Goal: Contribute content

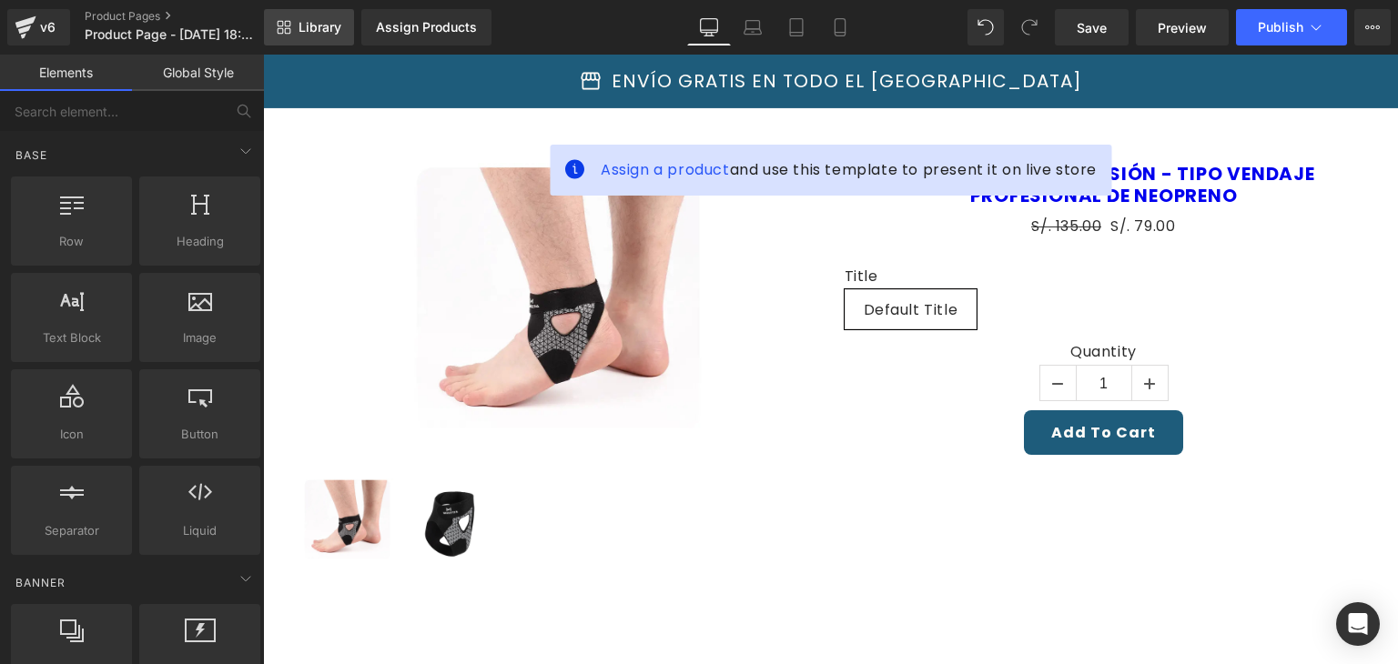
click at [322, 27] on span "Library" at bounding box center [319, 27] width 43 height 16
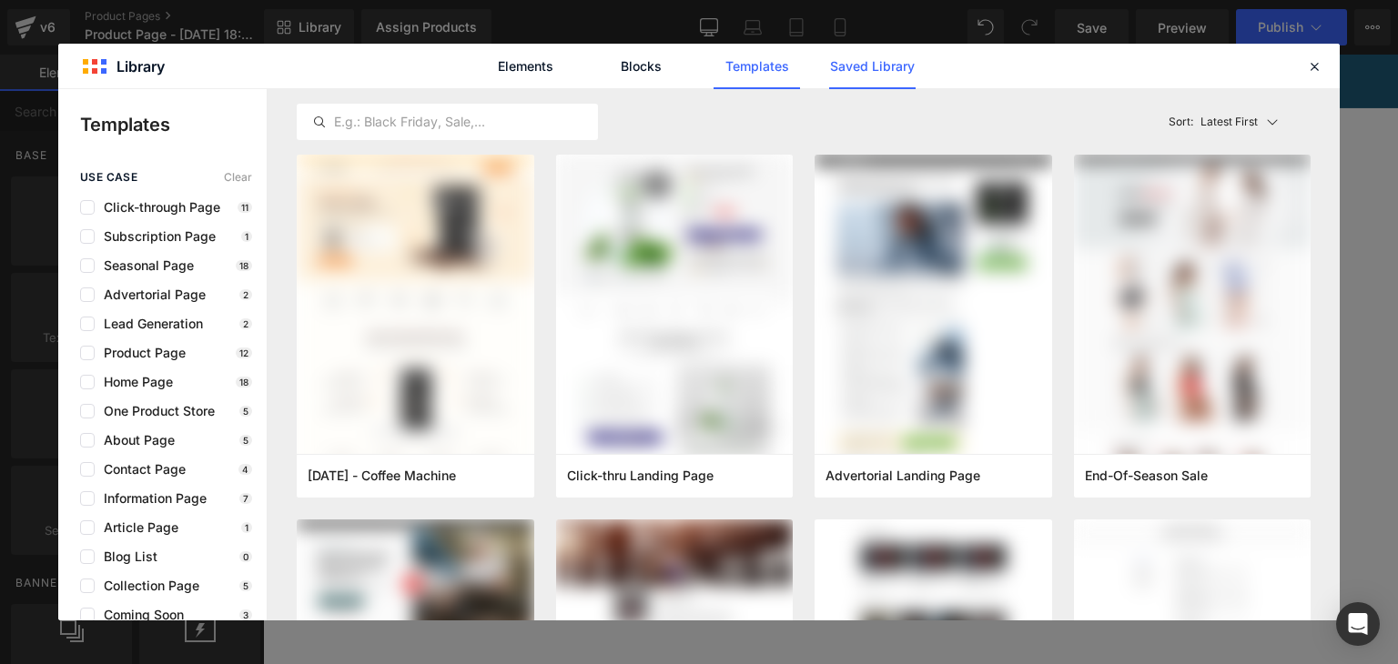
click at [863, 65] on link "Saved Library" at bounding box center [872, 67] width 86 height 46
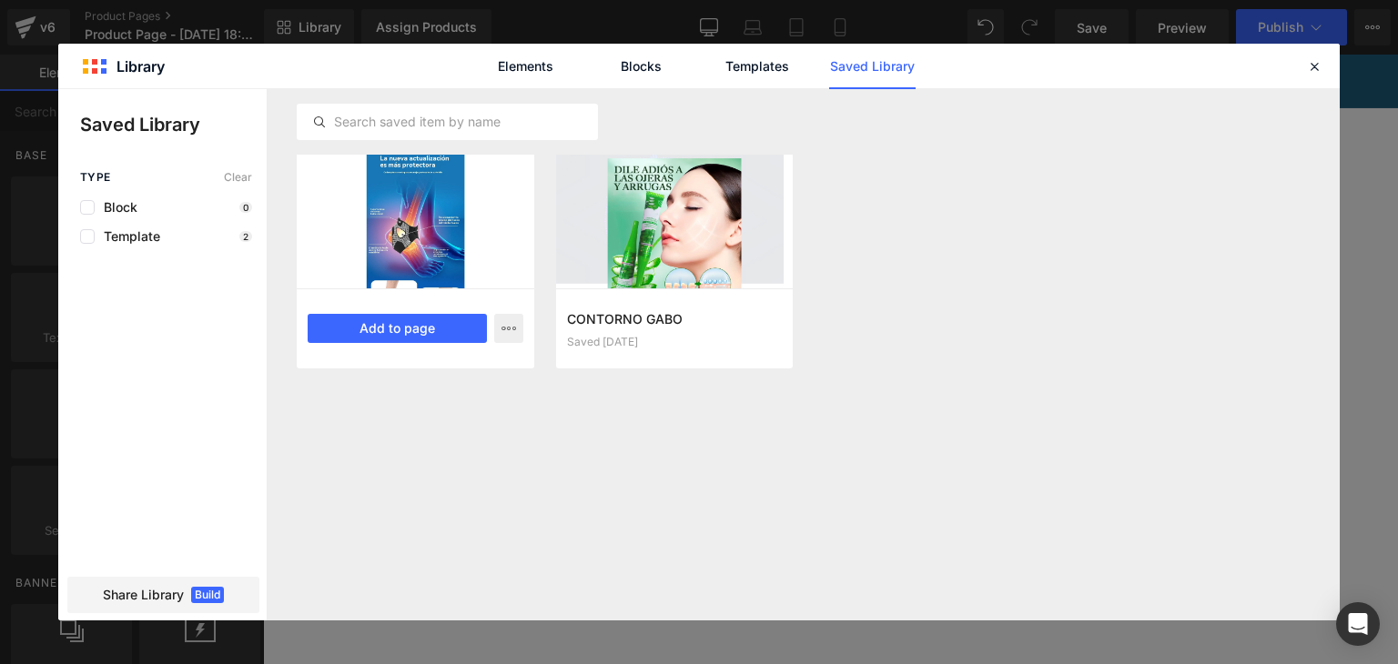
click at [522, 165] on div at bounding box center [416, 222] width 238 height 134
click at [364, 183] on div at bounding box center [416, 222] width 238 height 134
click at [424, 321] on button "Add to page" at bounding box center [397, 328] width 179 height 29
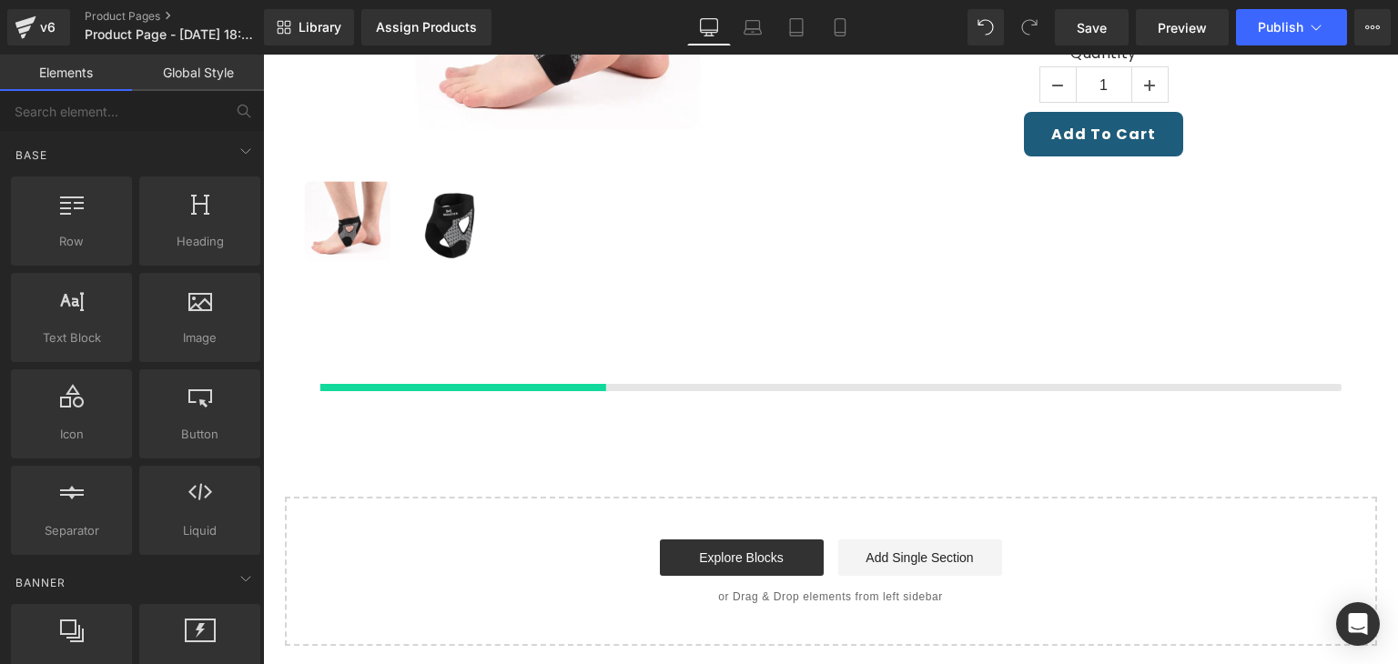
scroll to position [307, 0]
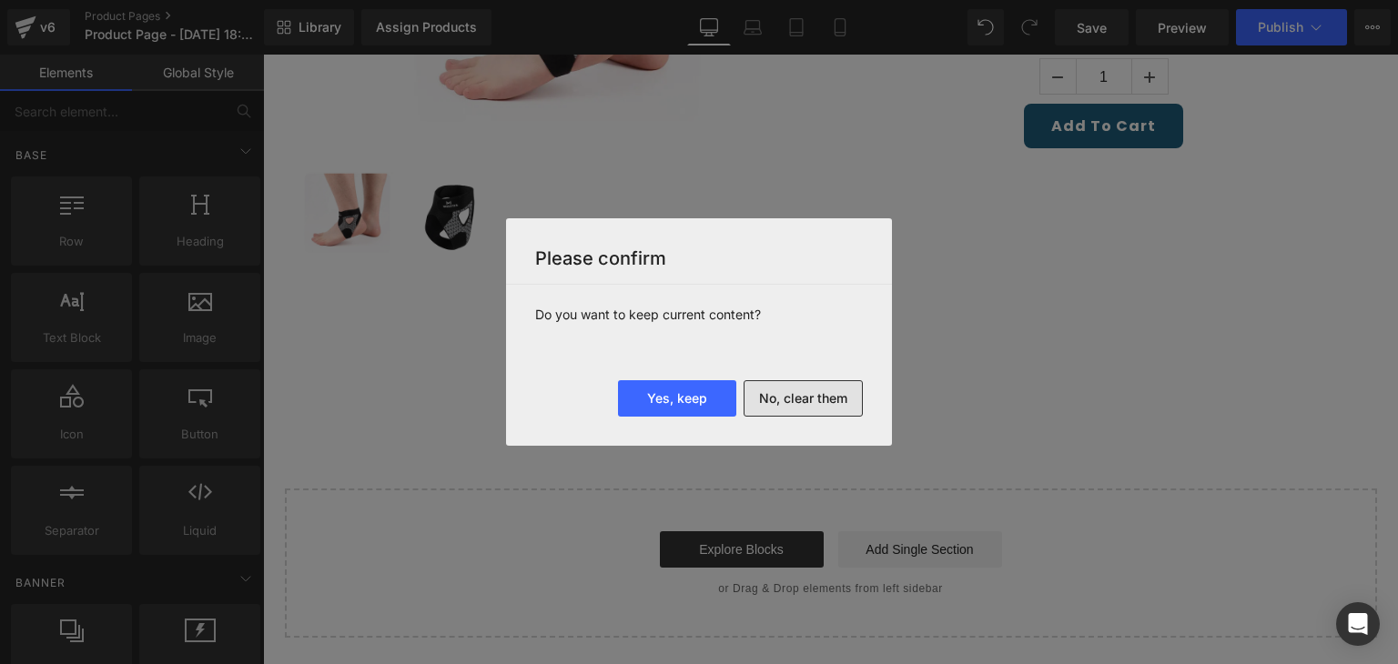
click at [792, 392] on button "No, clear them" at bounding box center [803, 398] width 119 height 36
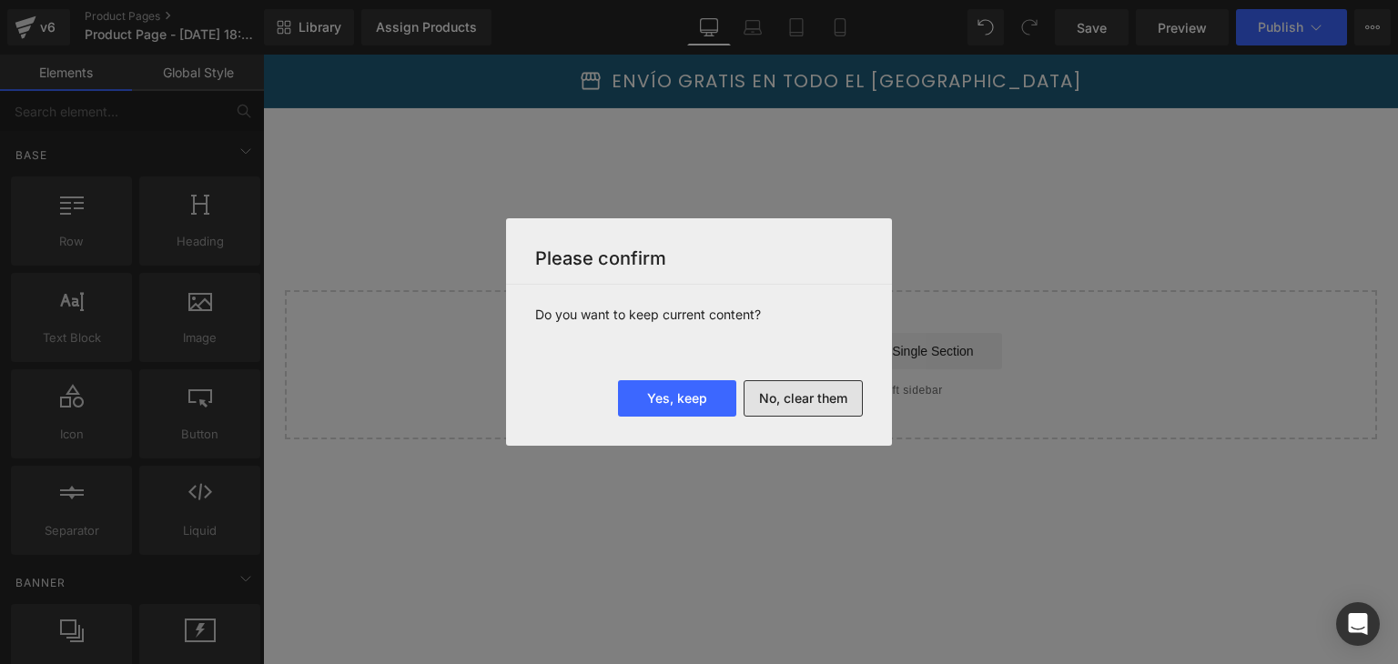
scroll to position [0, 0]
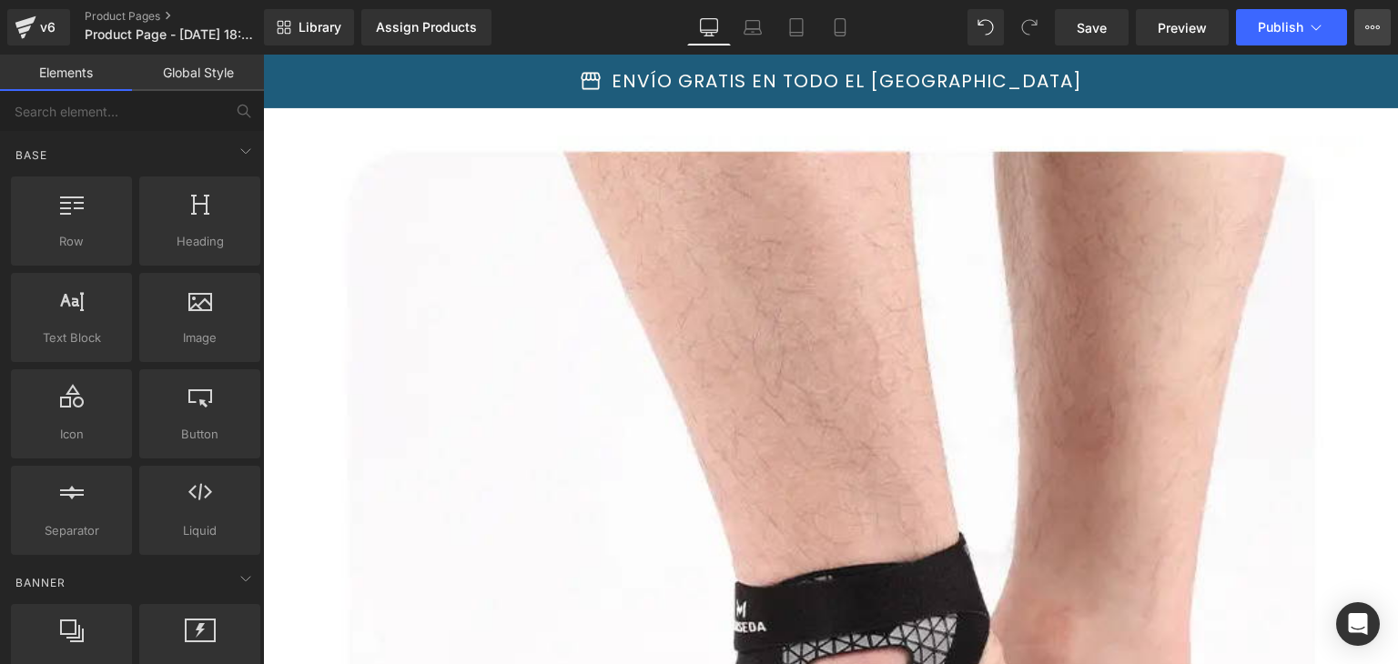
click at [1371, 27] on icon at bounding box center [1373, 27] width 5 height 4
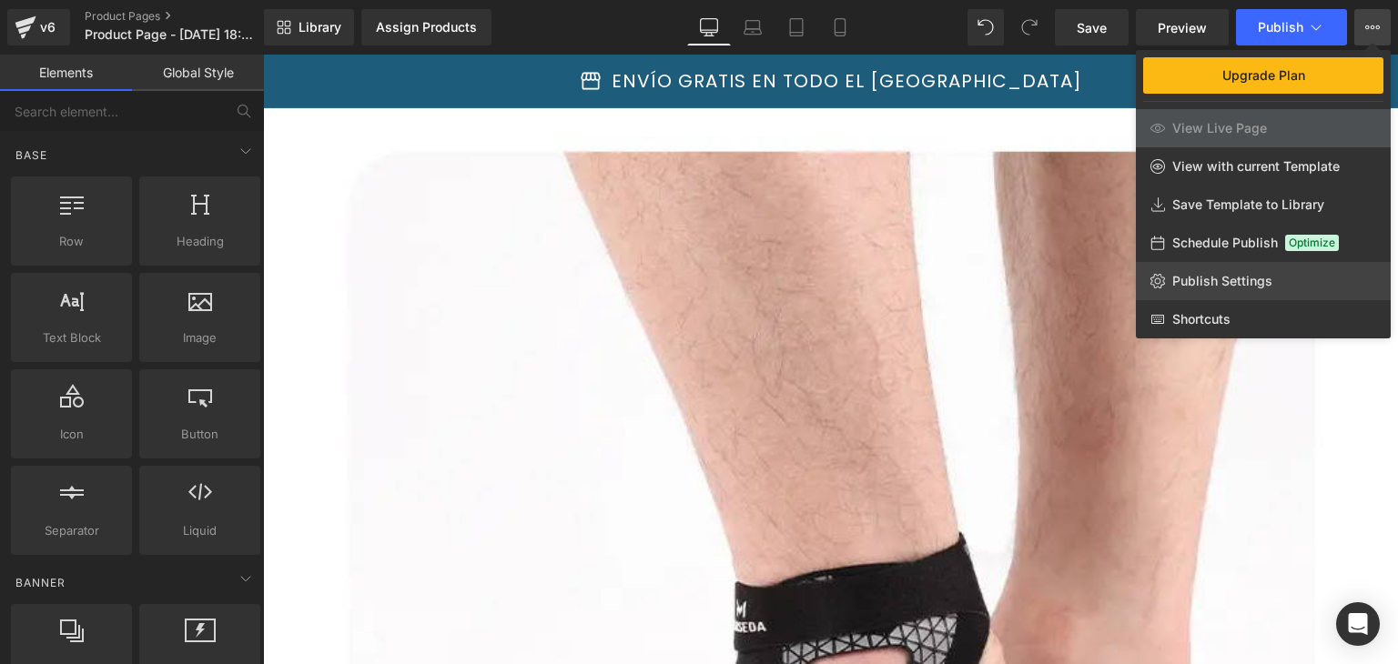
click at [1161, 280] on icon at bounding box center [1157, 281] width 15 height 15
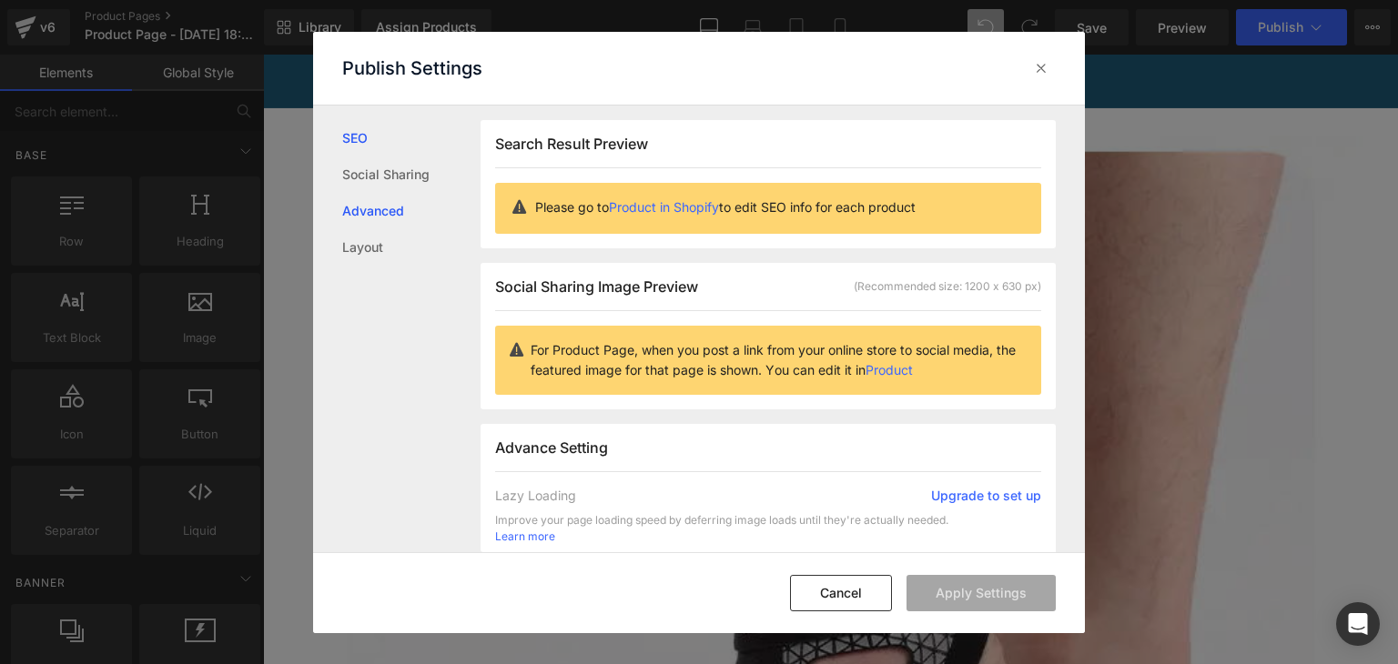
click at [396, 226] on link "Advanced" at bounding box center [411, 211] width 138 height 36
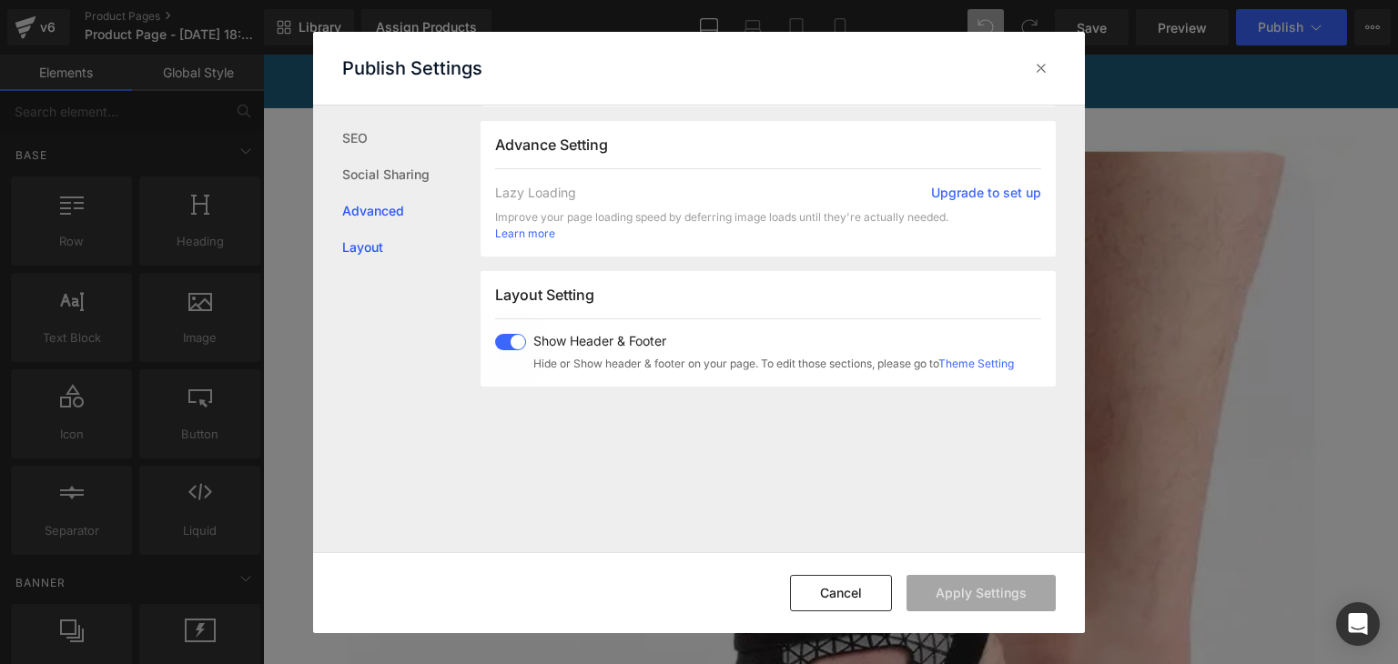
click at [392, 244] on link "Layout" at bounding box center [411, 247] width 138 height 36
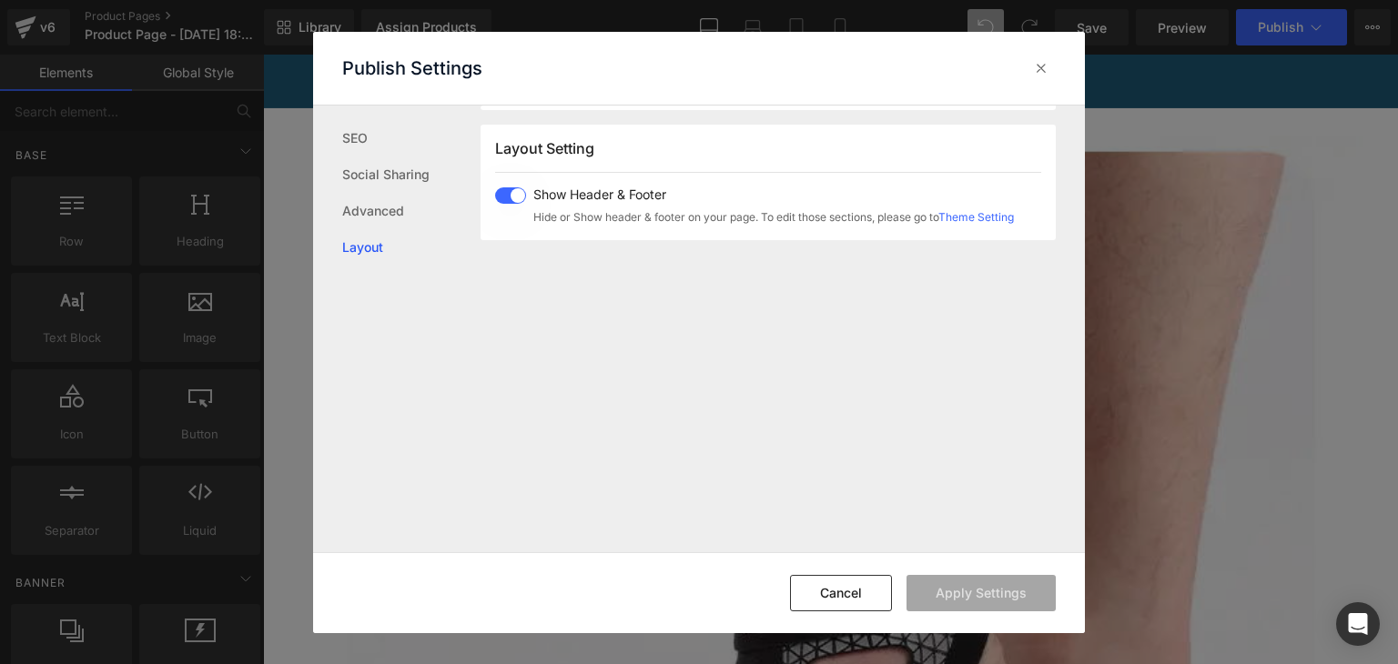
scroll to position [453, 0]
click at [533, 188] on span "Show Header & Footer" at bounding box center [773, 191] width 481 height 15
click at [964, 609] on button "Apply Settings" at bounding box center [980, 593] width 149 height 36
click at [1043, 66] on icon at bounding box center [1041, 68] width 18 height 18
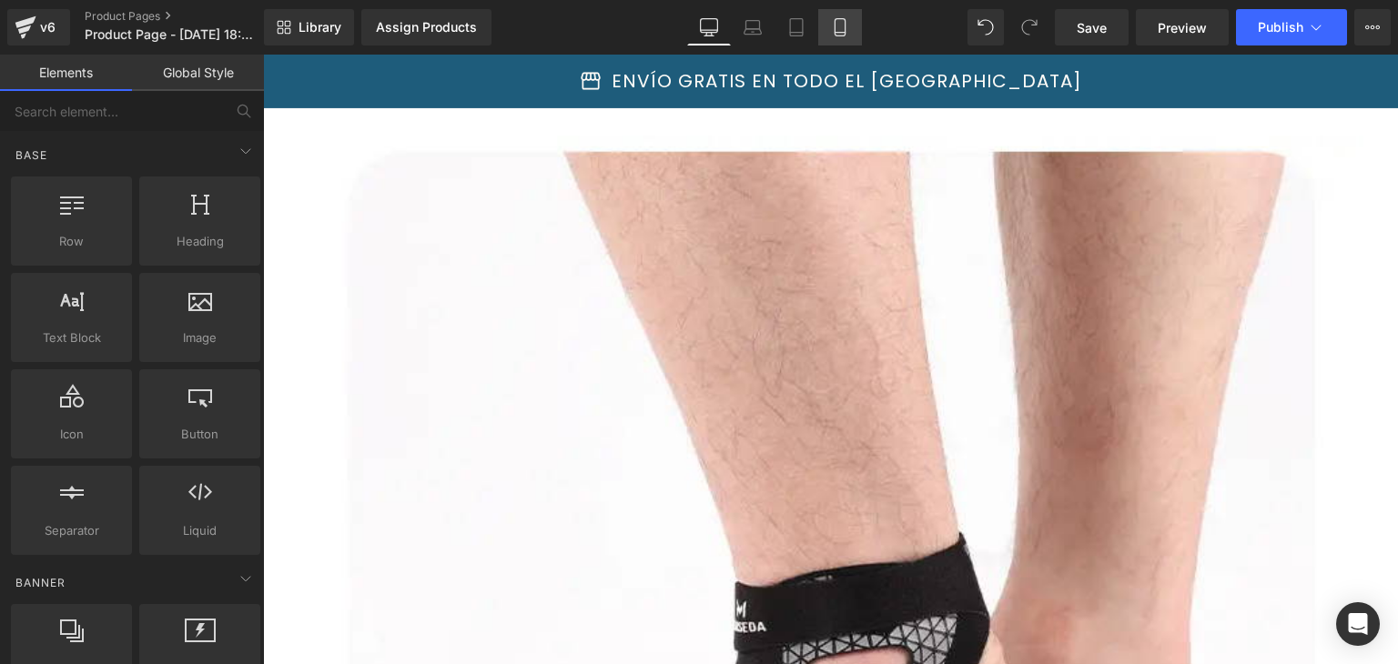
click at [834, 31] on icon at bounding box center [840, 27] width 18 height 18
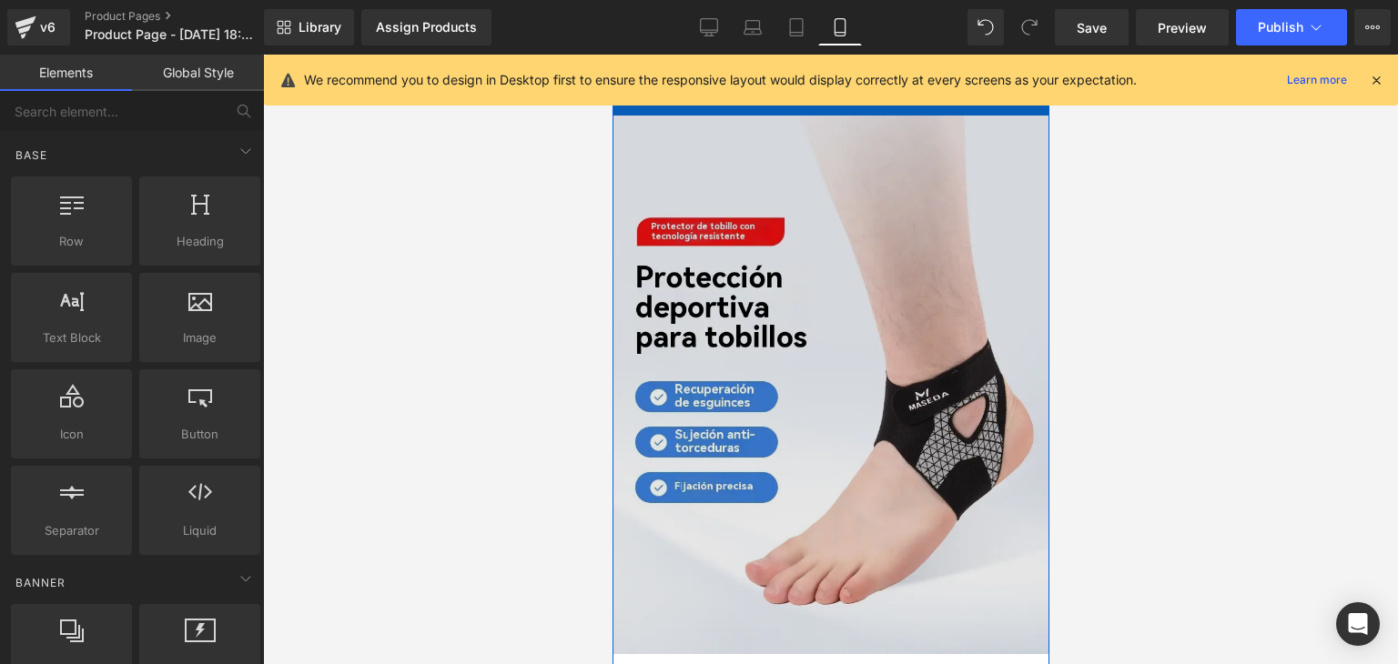
scroll to position [1045, 0]
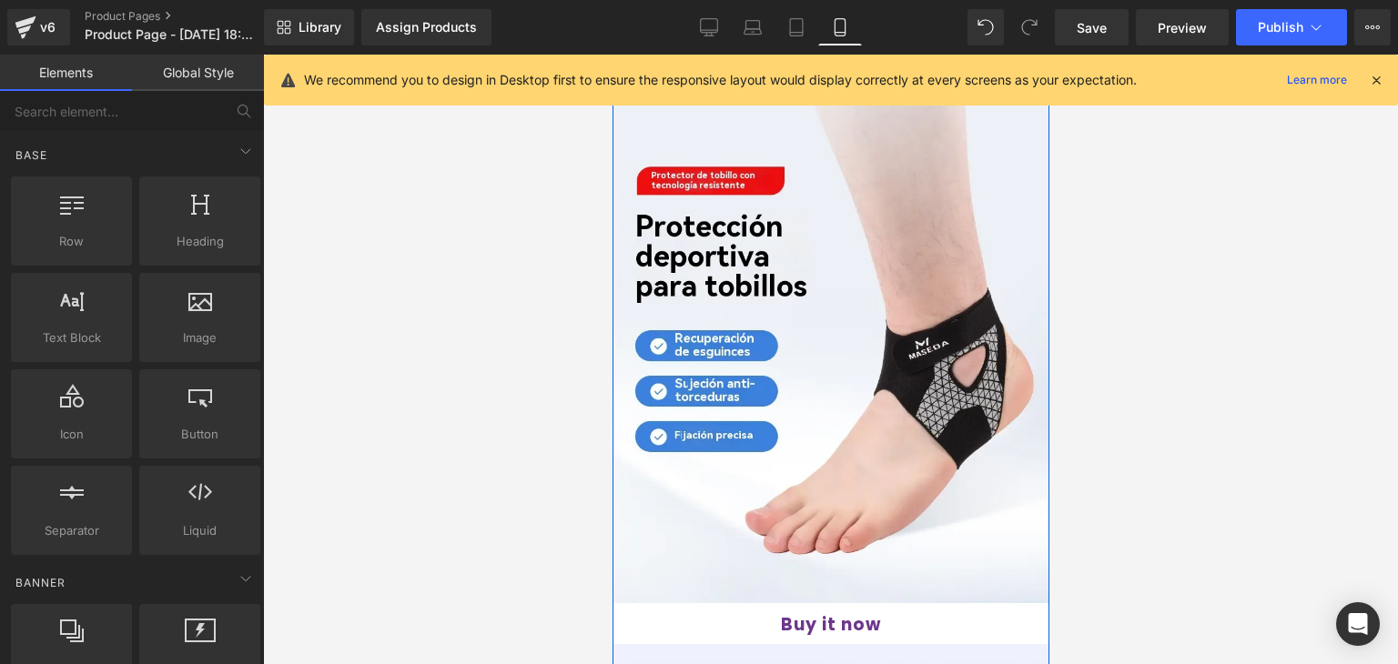
click at [841, 603] on div "Buy it now (P) Dynamic Checkout Button" at bounding box center [830, 625] width 446 height 45
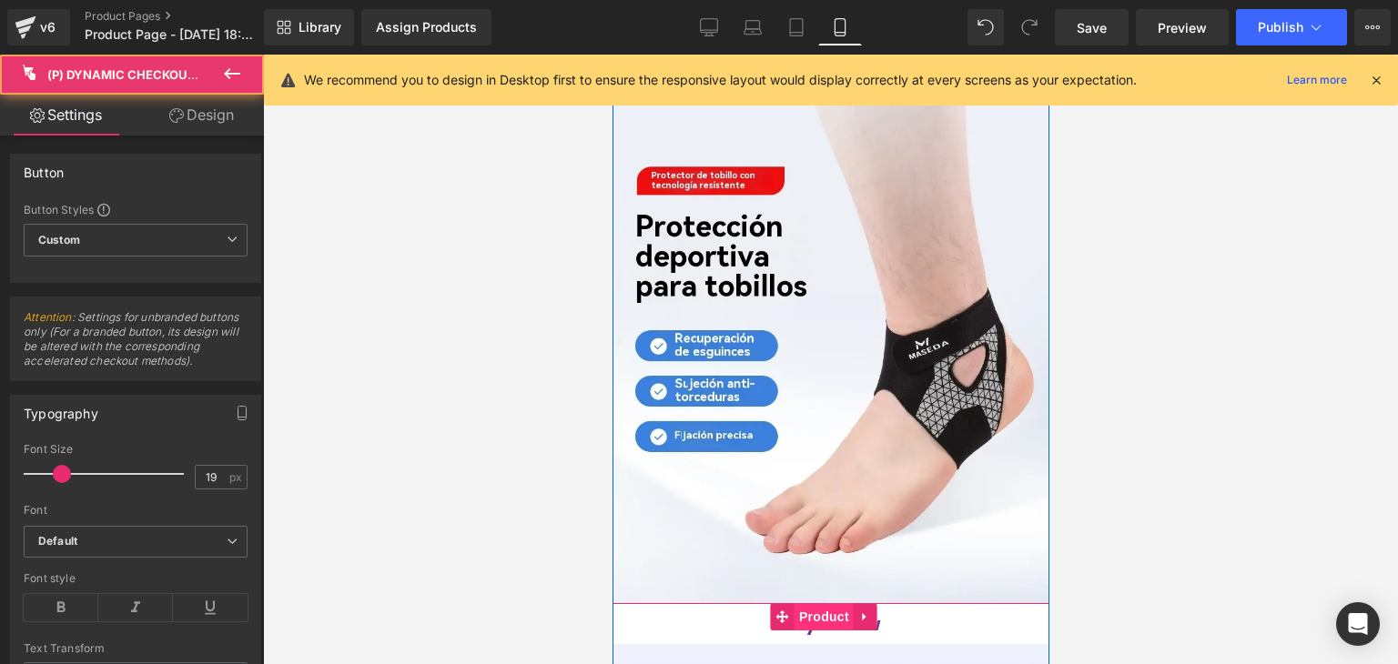
click at [824, 603] on span "Product" at bounding box center [823, 616] width 59 height 27
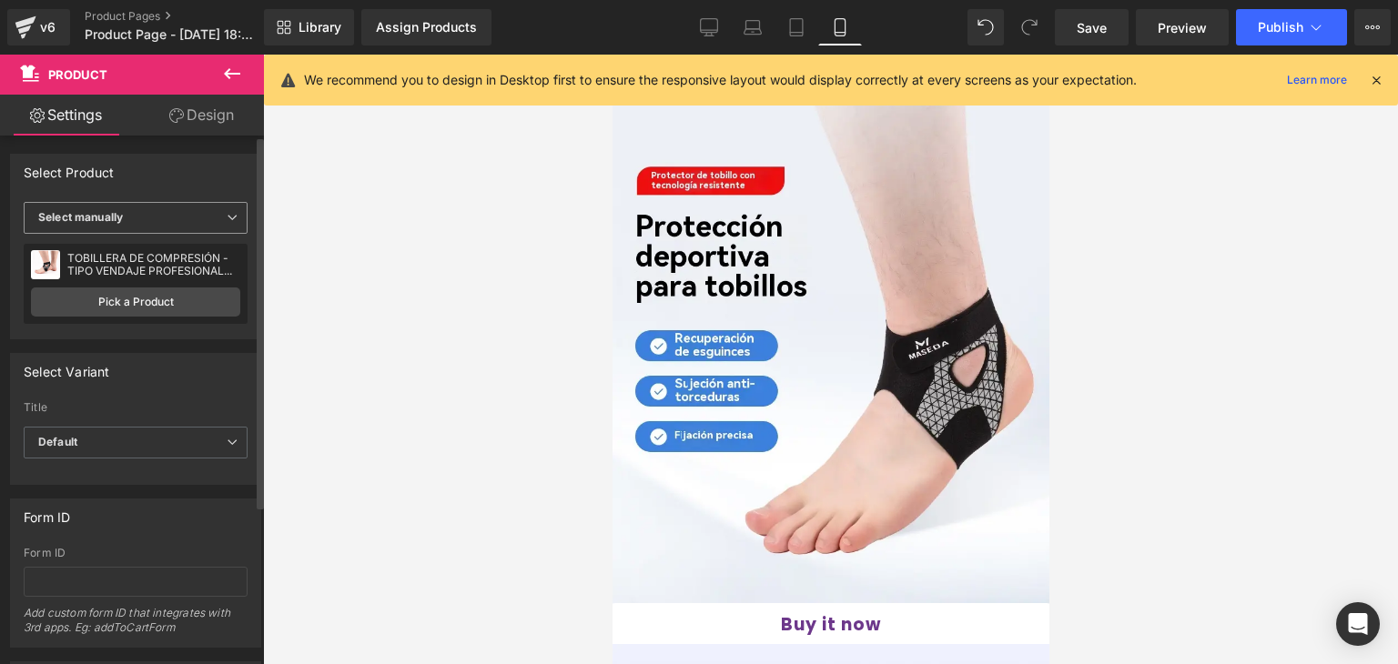
click at [125, 216] on span "Select manually" at bounding box center [136, 218] width 224 height 32
click at [141, 250] on div "Display by assigned product" at bounding box center [125, 246] width 148 height 13
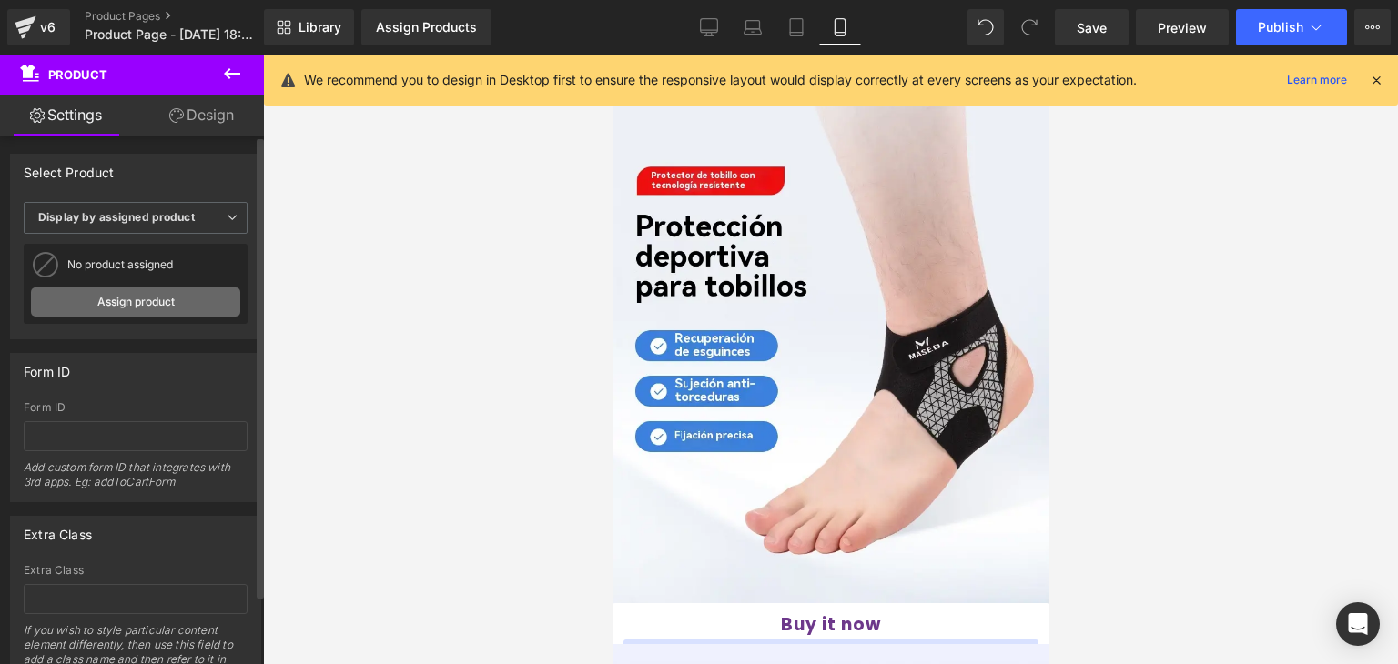
click at [153, 298] on link "Assign product" at bounding box center [135, 302] width 209 height 29
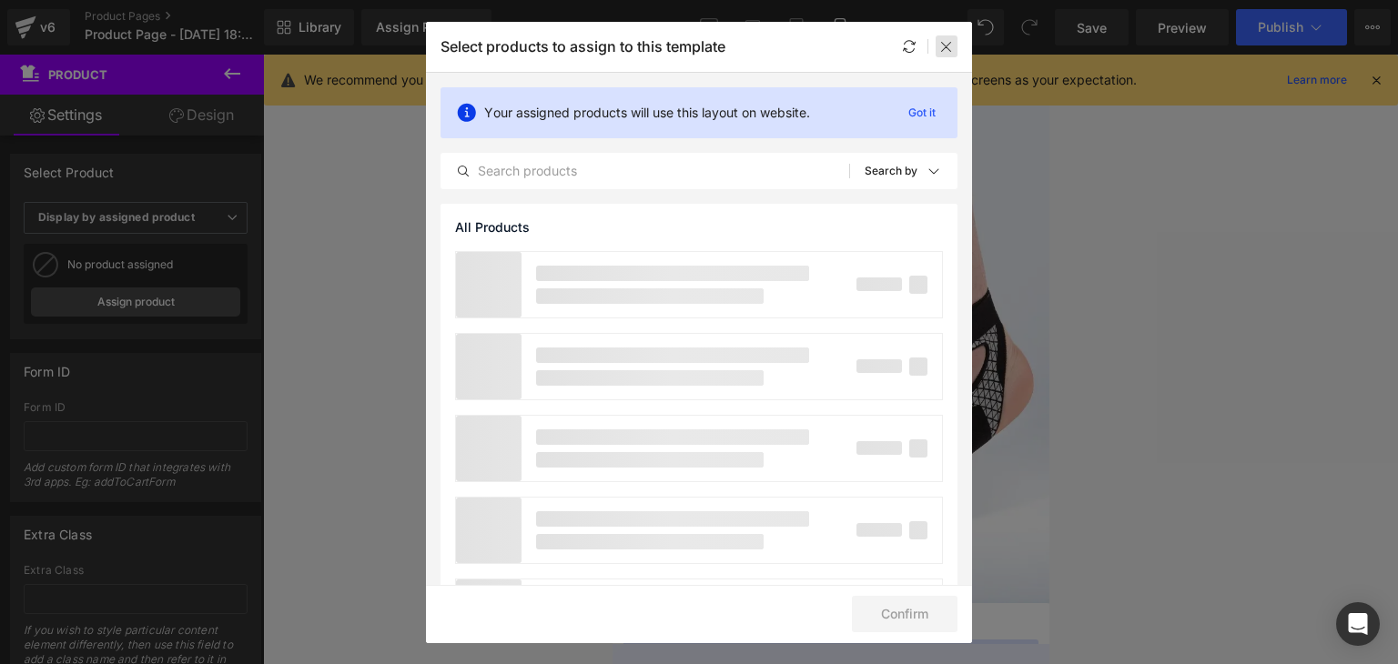
click at [951, 41] on icon at bounding box center [946, 46] width 15 height 15
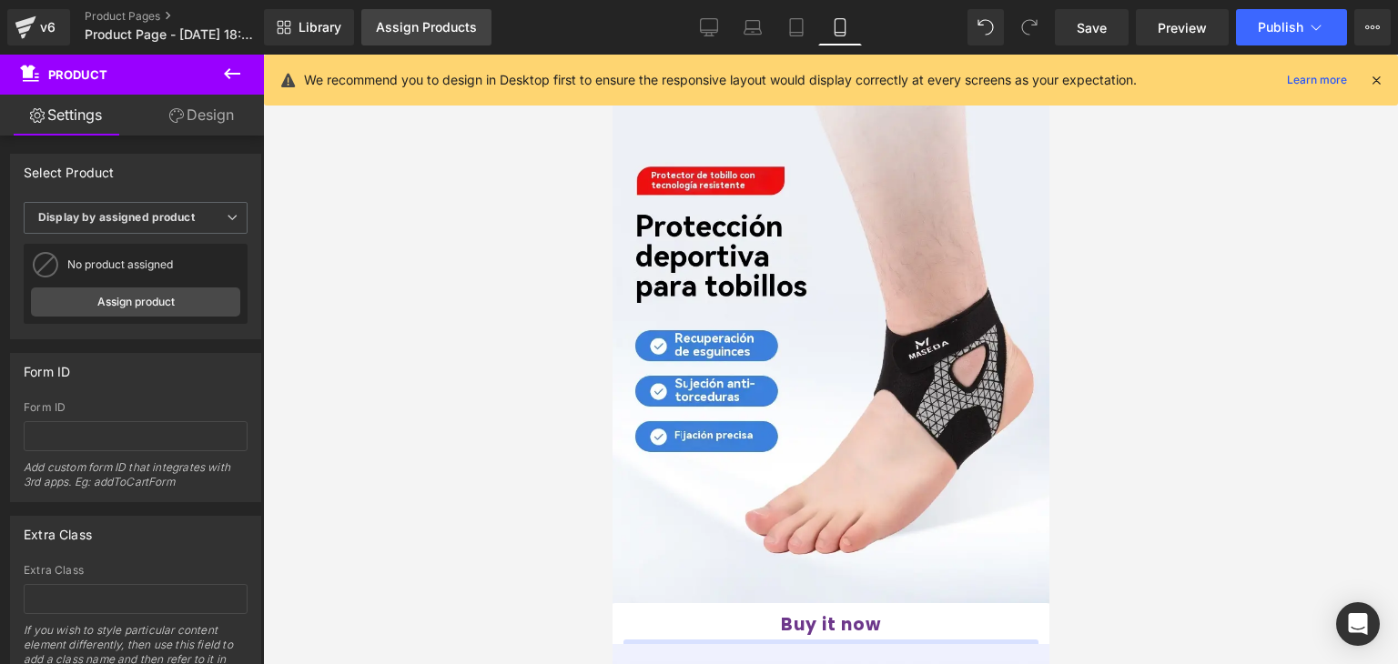
click at [468, 28] on div "Assign Products" at bounding box center [426, 27] width 101 height 15
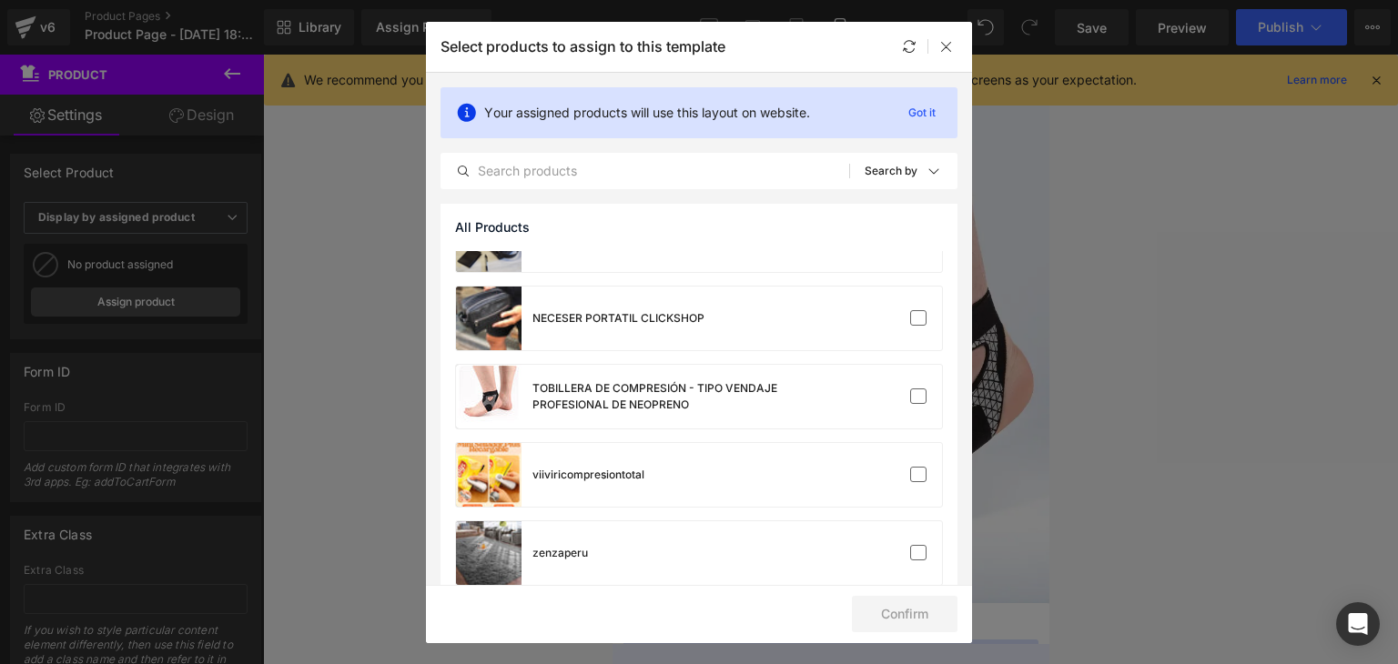
scroll to position [1791, 0]
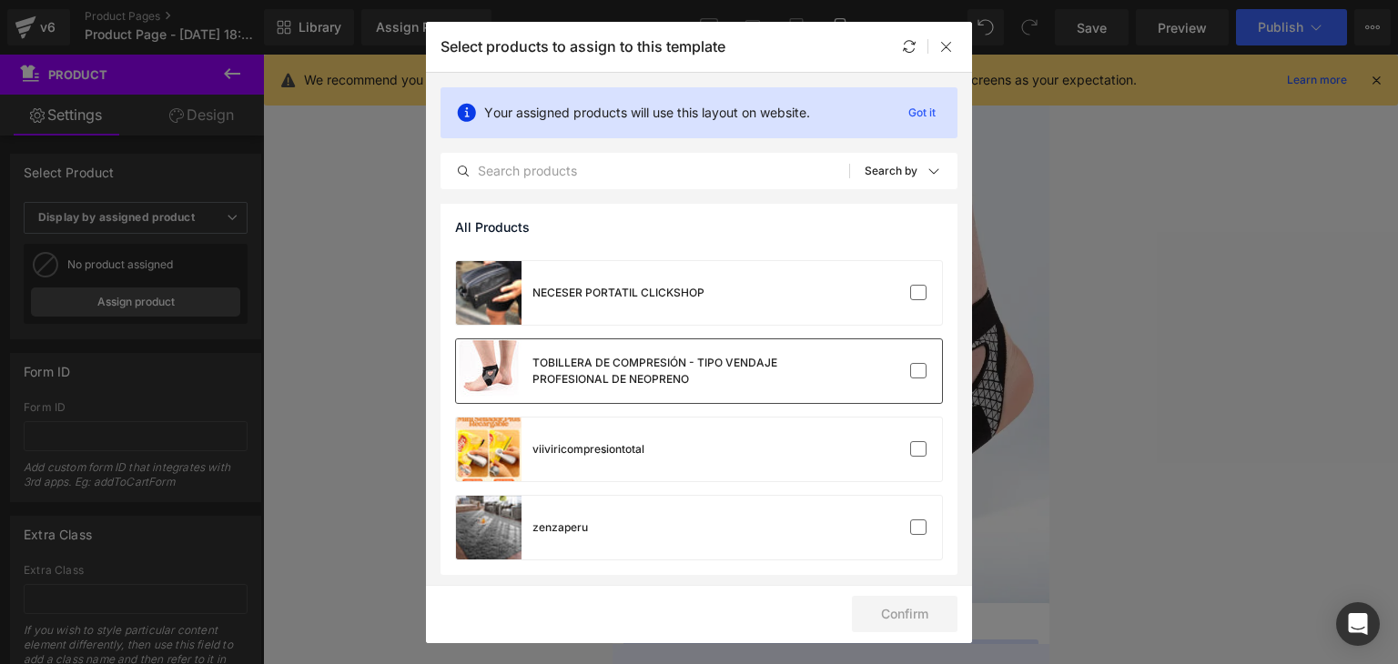
click at [623, 379] on div "TOBILLERA DE COMPRESIÓN - TIPO VENDAJE PROFESIONAL DE NEOPRENO" at bounding box center [668, 371] width 273 height 33
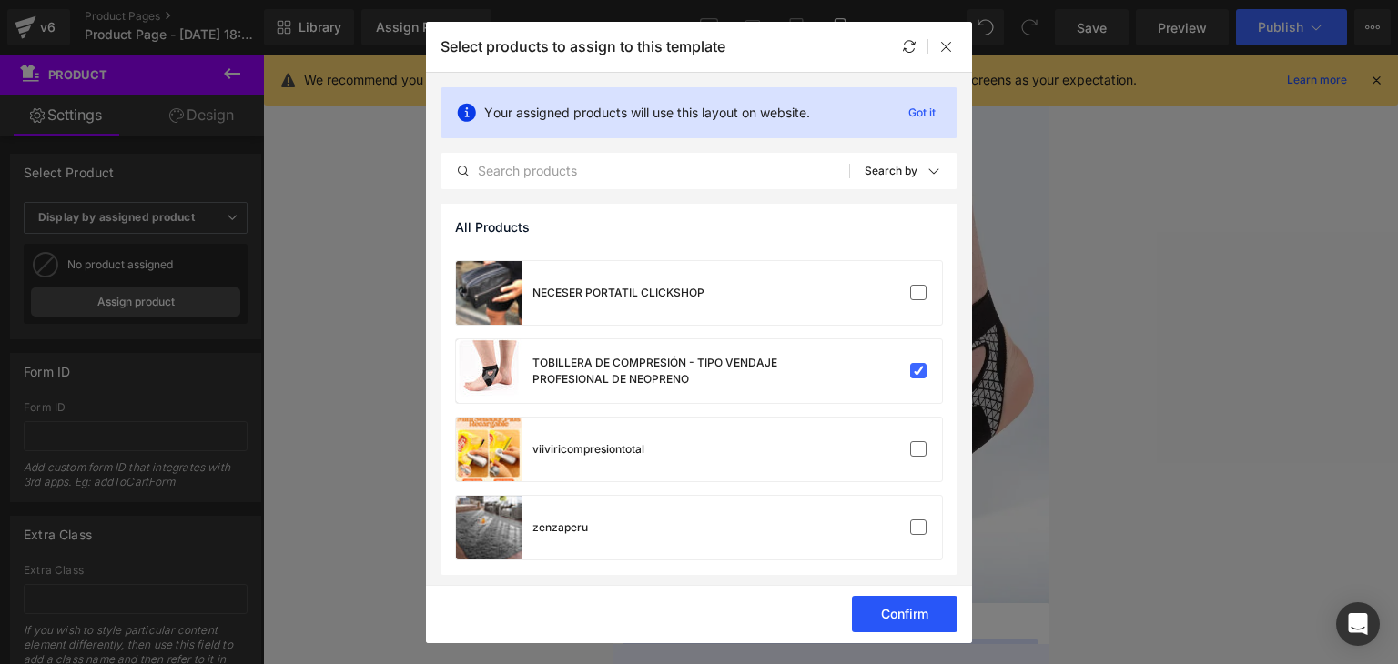
click at [891, 618] on button "Confirm" at bounding box center [905, 614] width 106 height 36
click at [875, 615] on button "Success" at bounding box center [893, 614] width 128 height 36
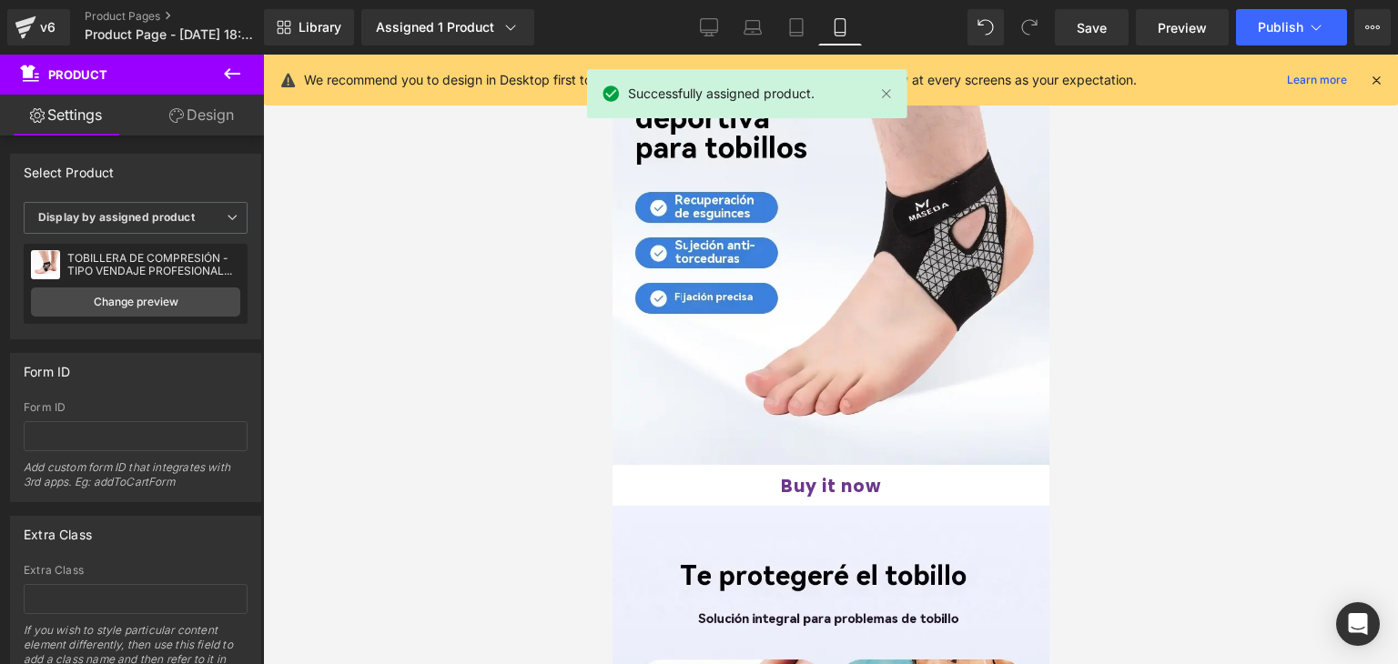
scroll to position [1227, 0]
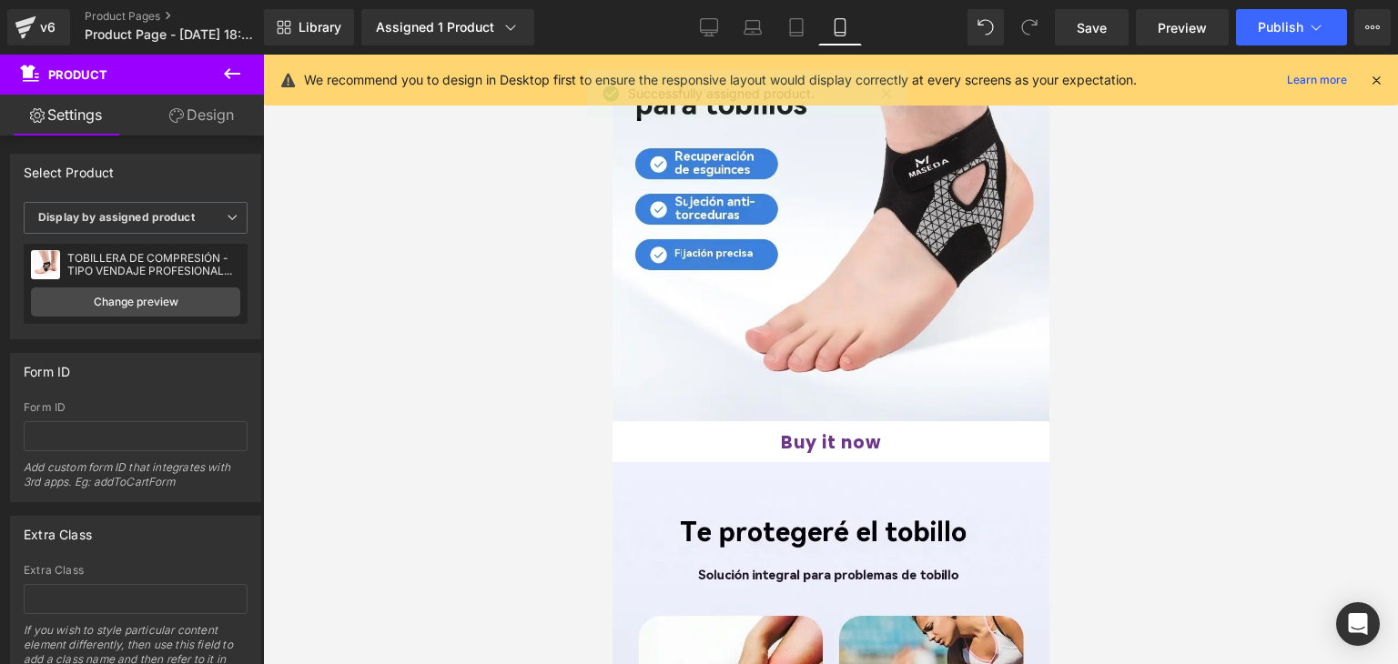
click at [835, 421] on div "Buy it now (P) Dynamic Checkout Button Product" at bounding box center [830, 444] width 437 height 46
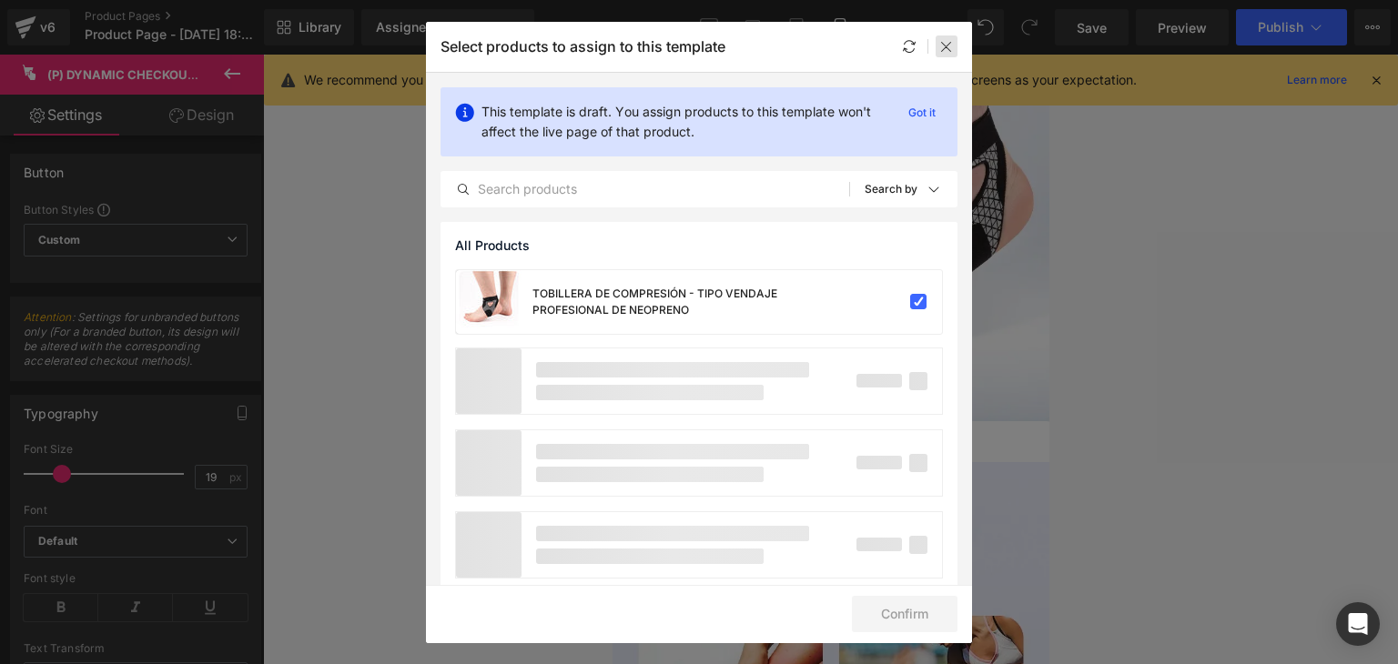
click at [954, 51] on div at bounding box center [947, 46] width 22 height 22
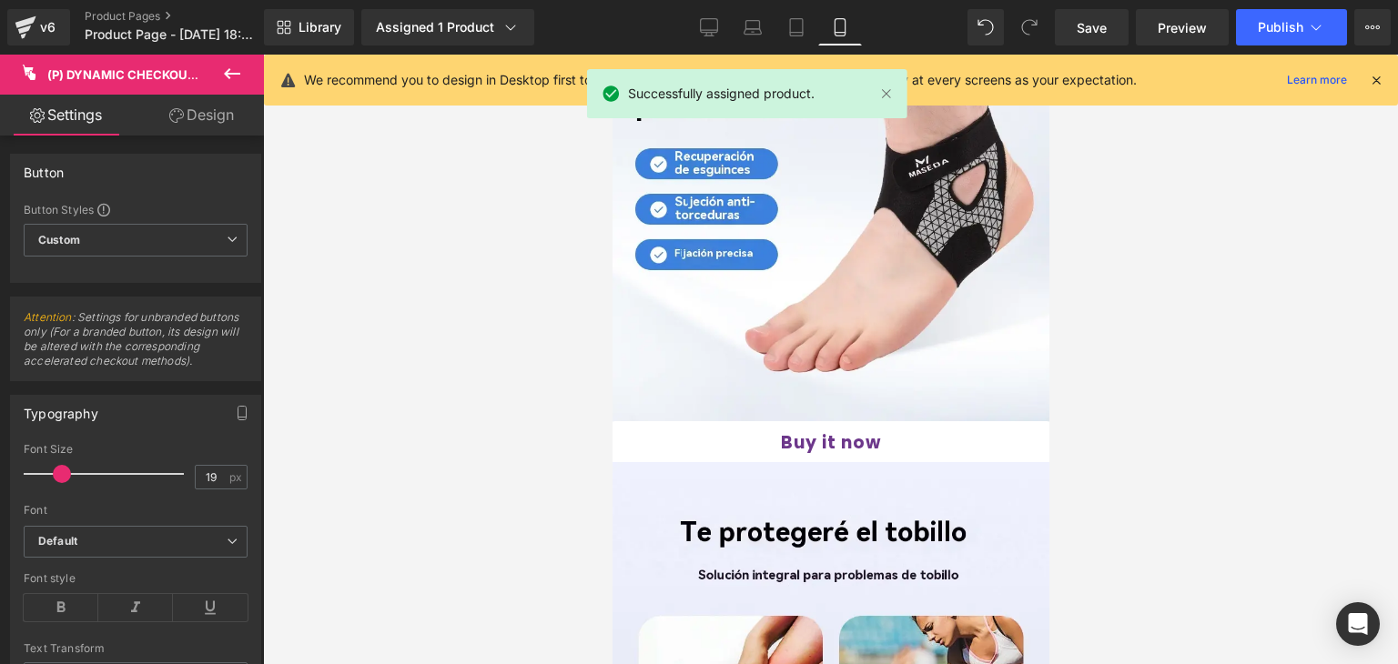
click at [171, 110] on icon at bounding box center [176, 115] width 15 height 15
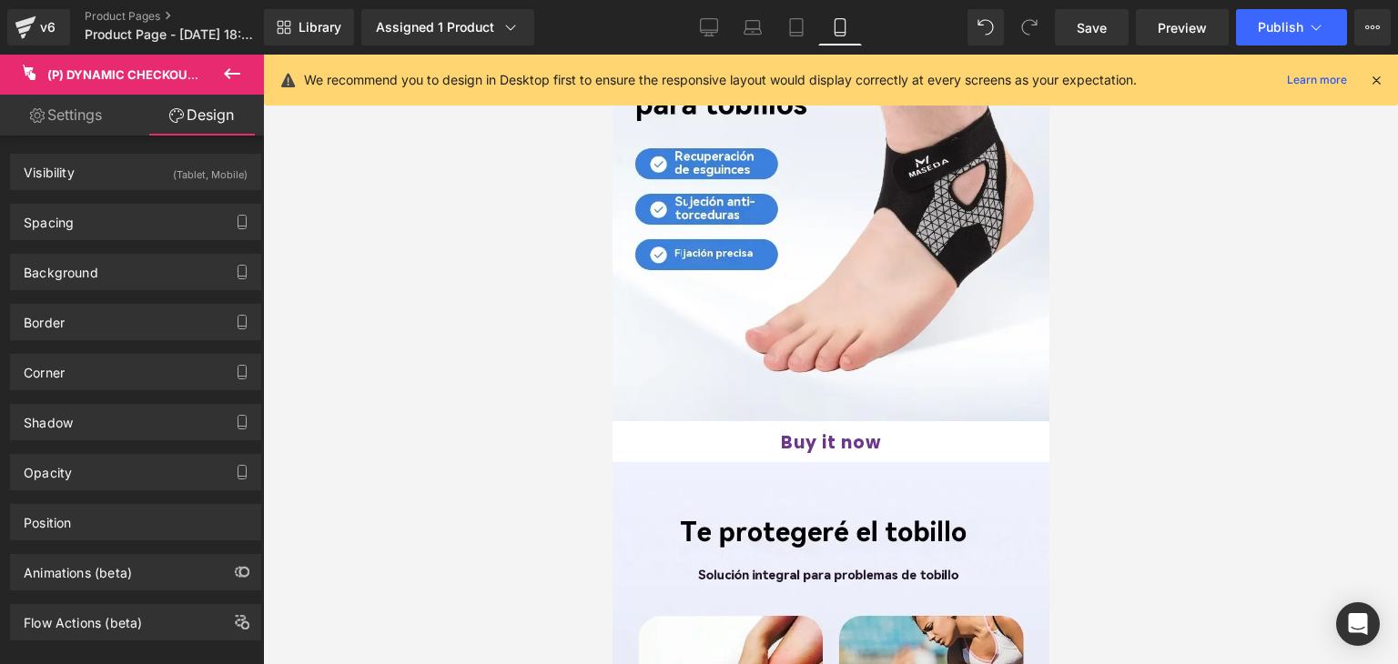
click at [68, 116] on link "Settings" at bounding box center [66, 115] width 132 height 41
type input "100"
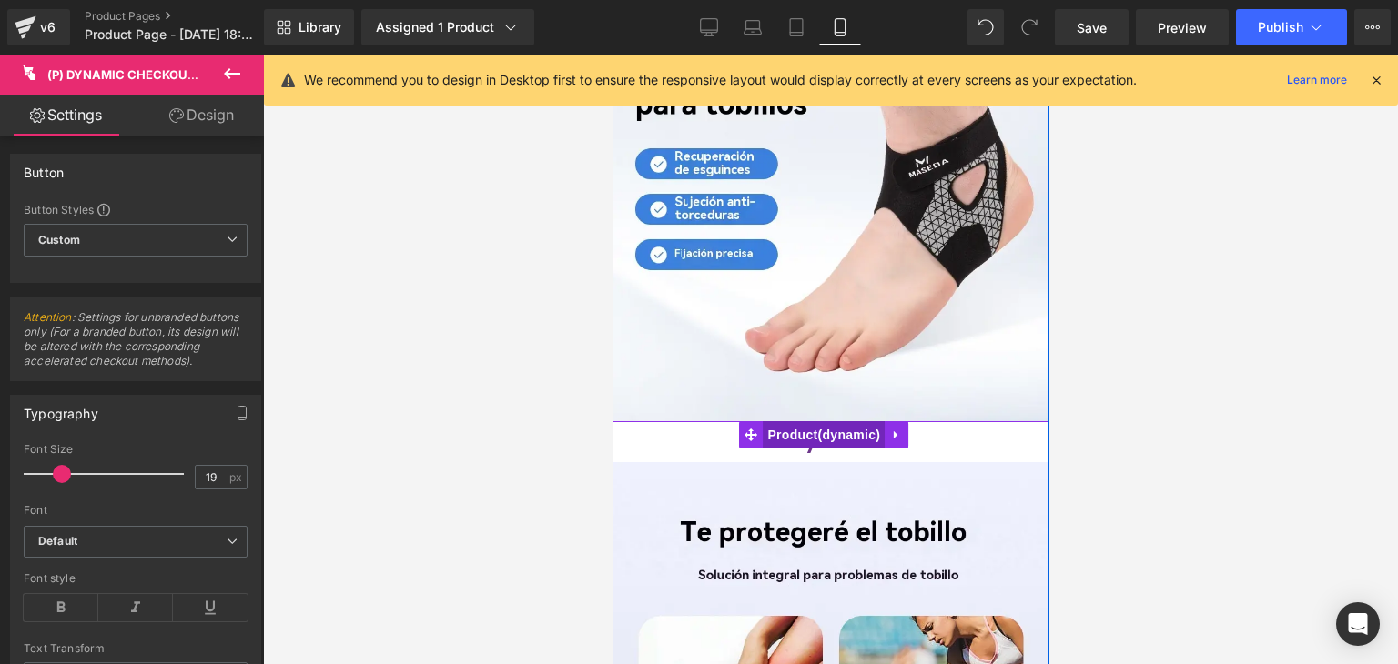
click at [821, 421] on span "Product" at bounding box center [823, 434] width 122 height 27
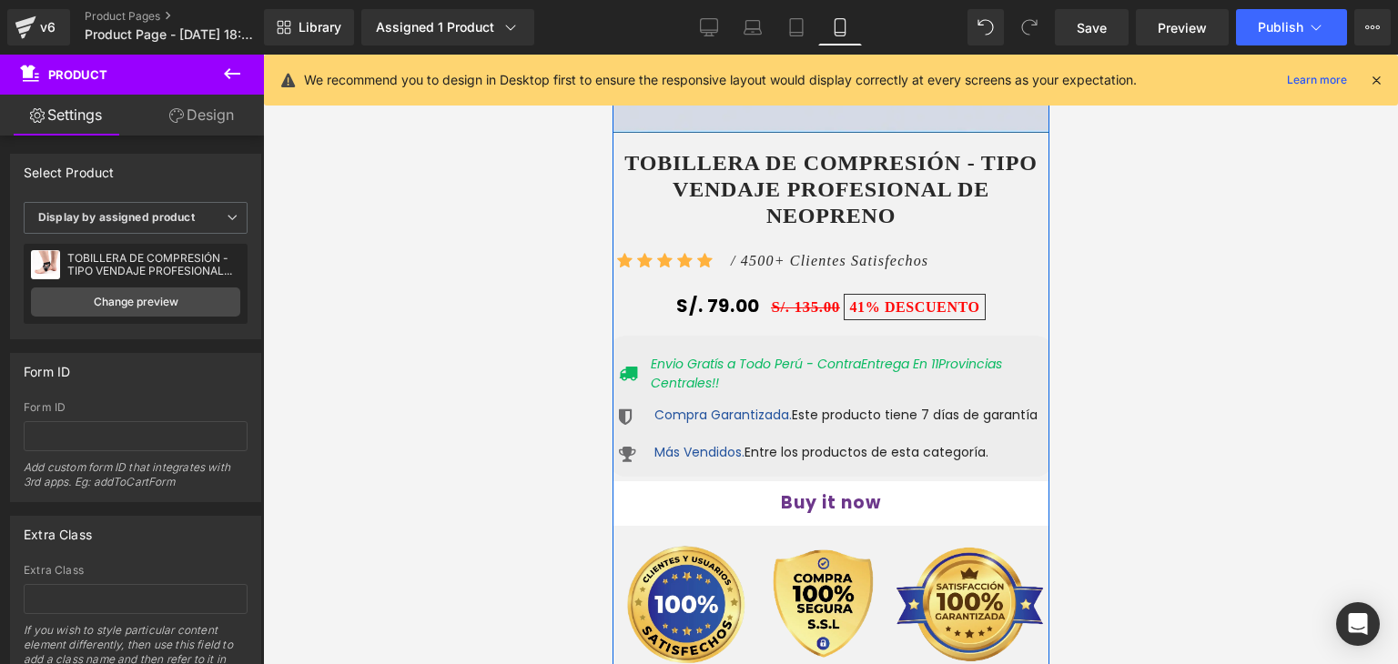
scroll to position [2197, 0]
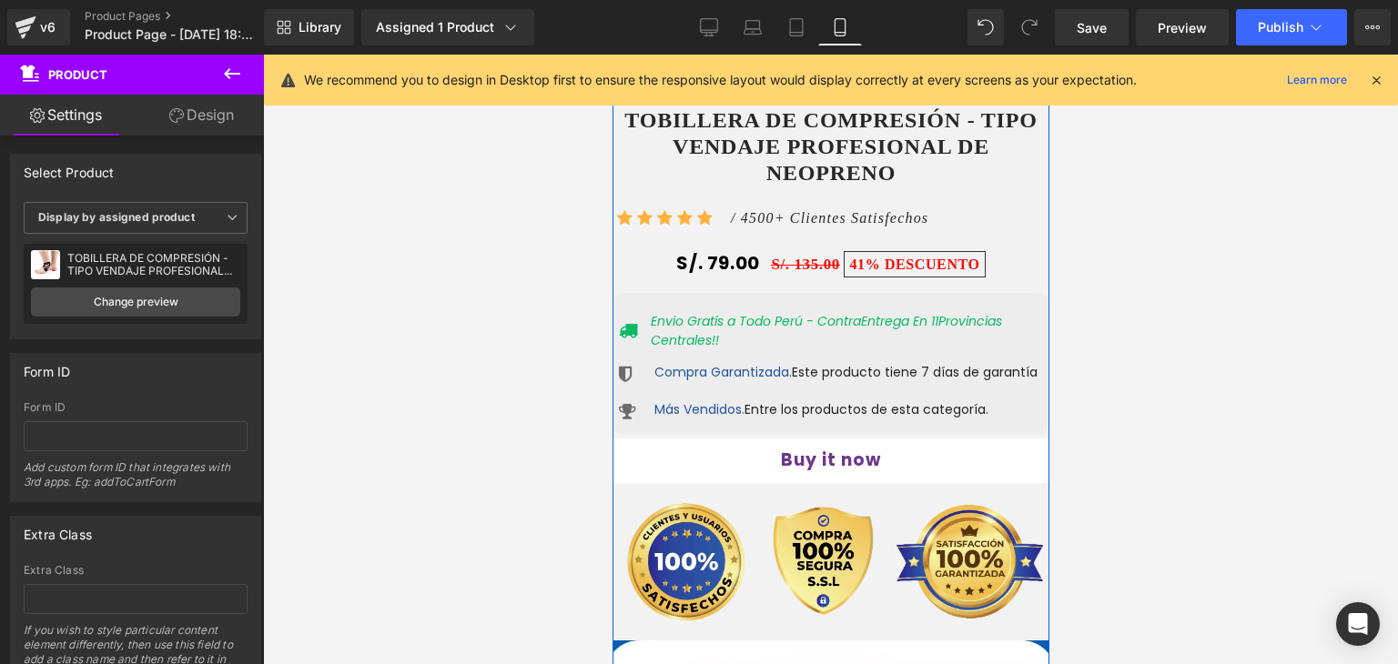
click at [814, 439] on div "Buy it now (P) Dynamic Checkout Button" at bounding box center [829, 461] width 473 height 45
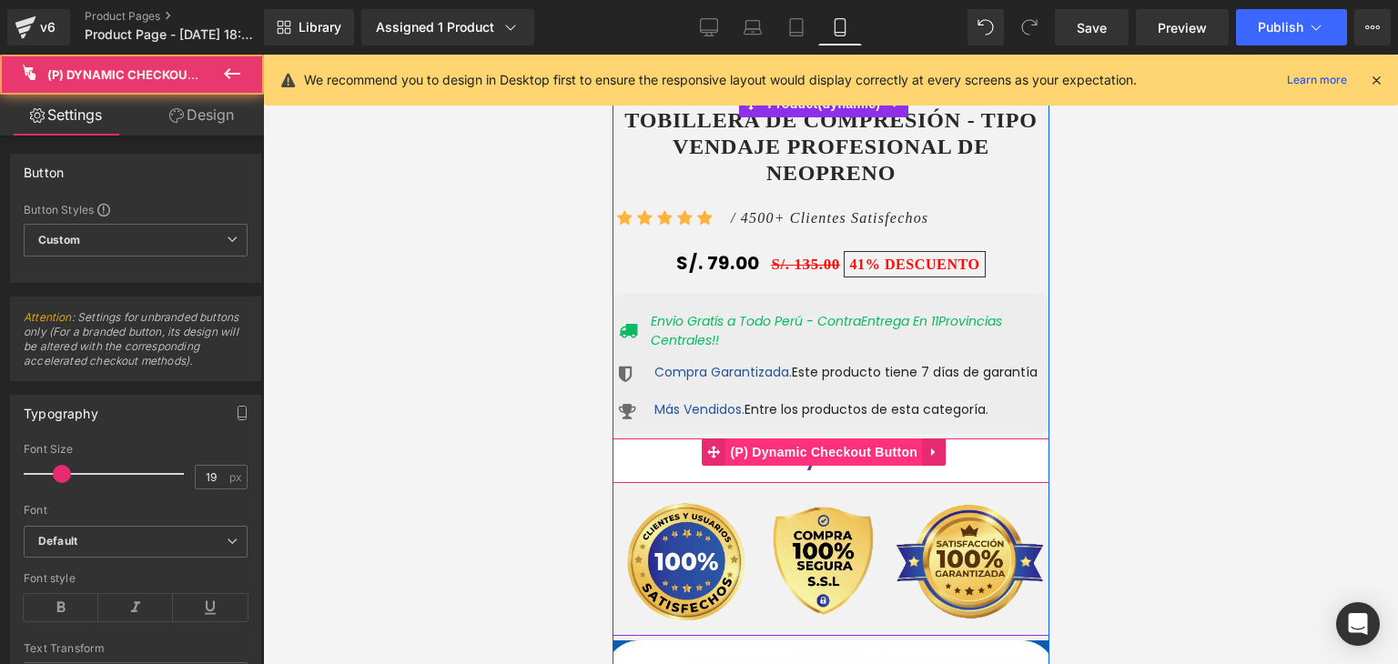
click at [816, 439] on span "(P) Dynamic Checkout Button" at bounding box center [823, 452] width 197 height 27
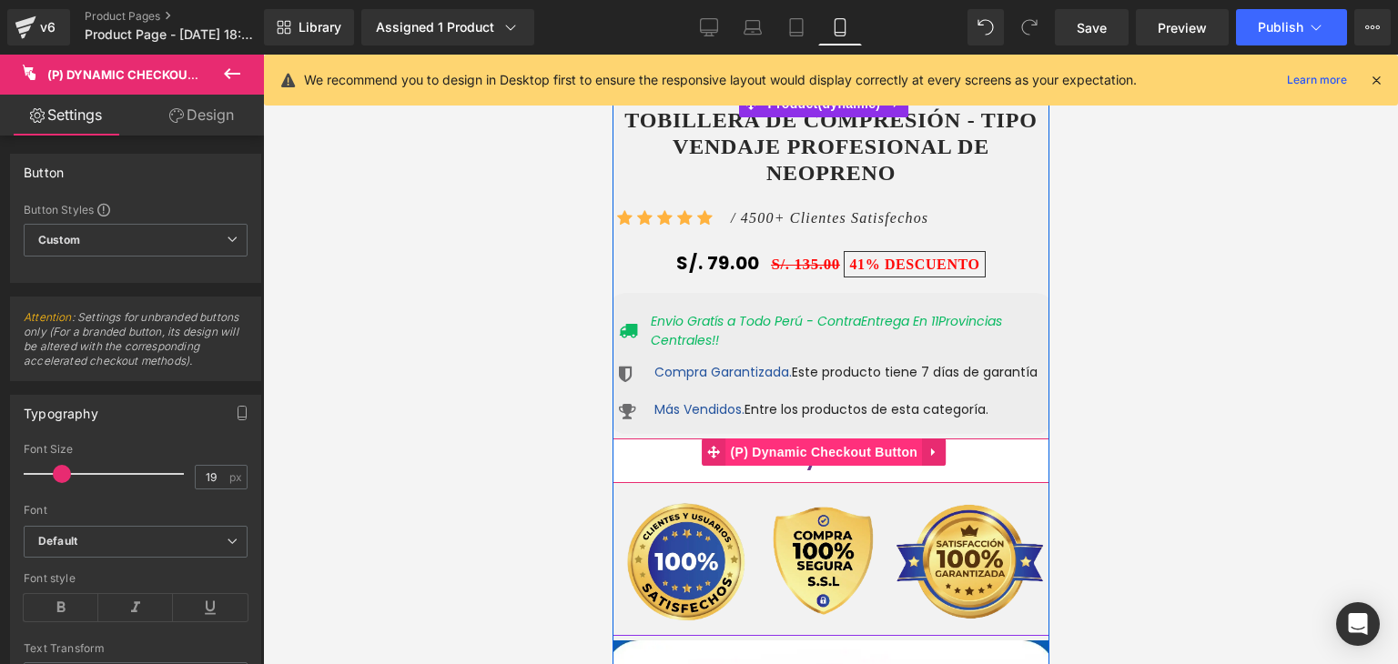
click at [800, 439] on span "(P) Dynamic Checkout Button" at bounding box center [823, 452] width 197 height 27
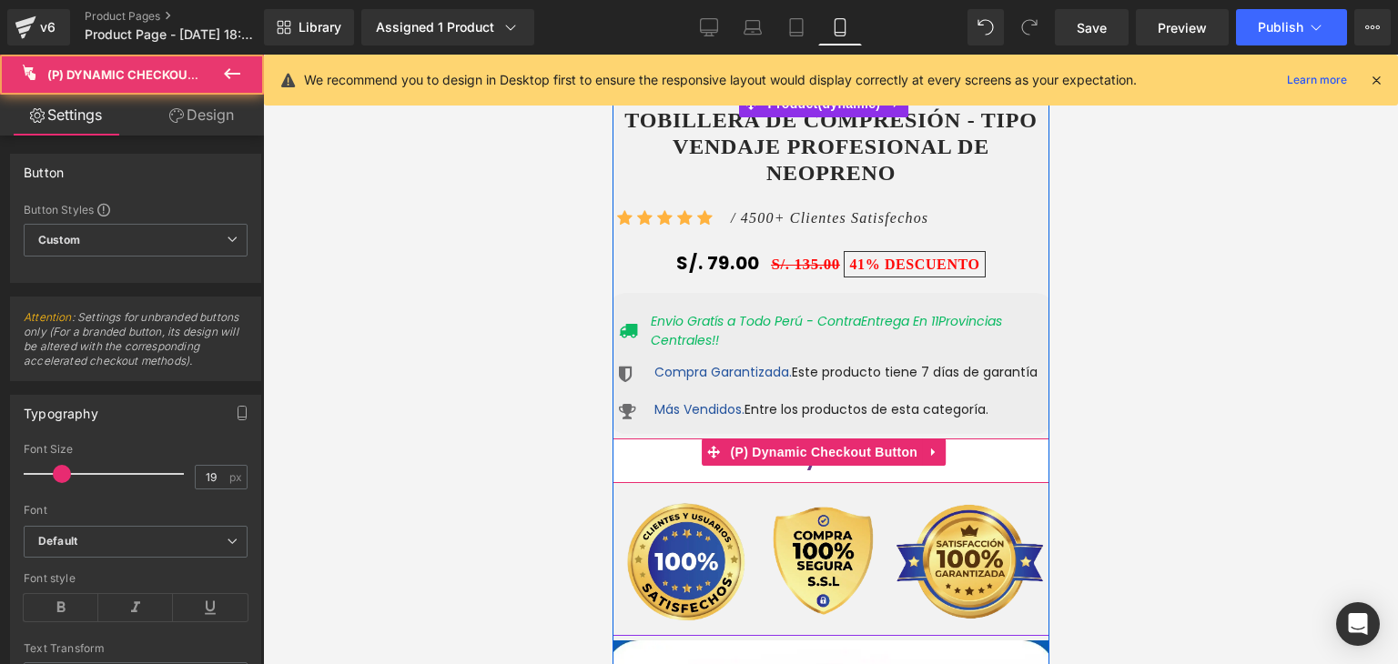
click at [806, 439] on button "Buy it now" at bounding box center [829, 461] width 473 height 45
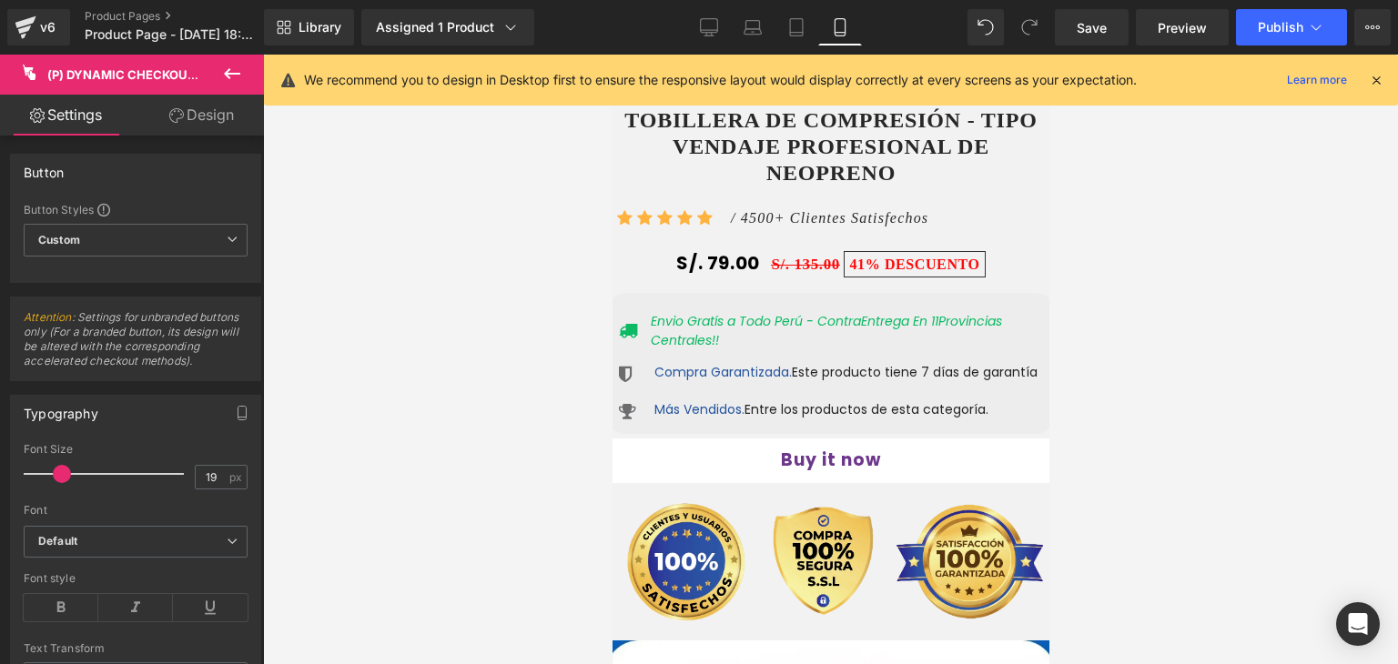
click at [175, 112] on icon at bounding box center [176, 115] width 15 height 15
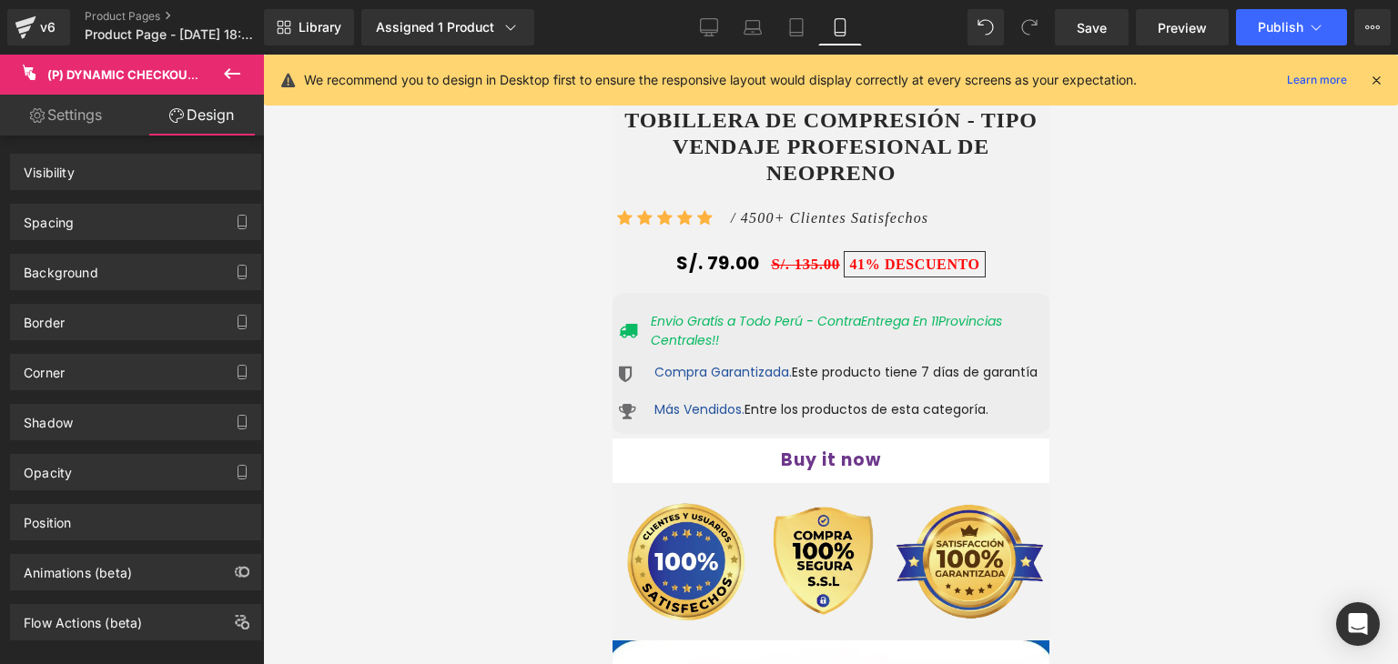
click at [95, 114] on link "Settings" at bounding box center [66, 115] width 132 height 41
type input "100"
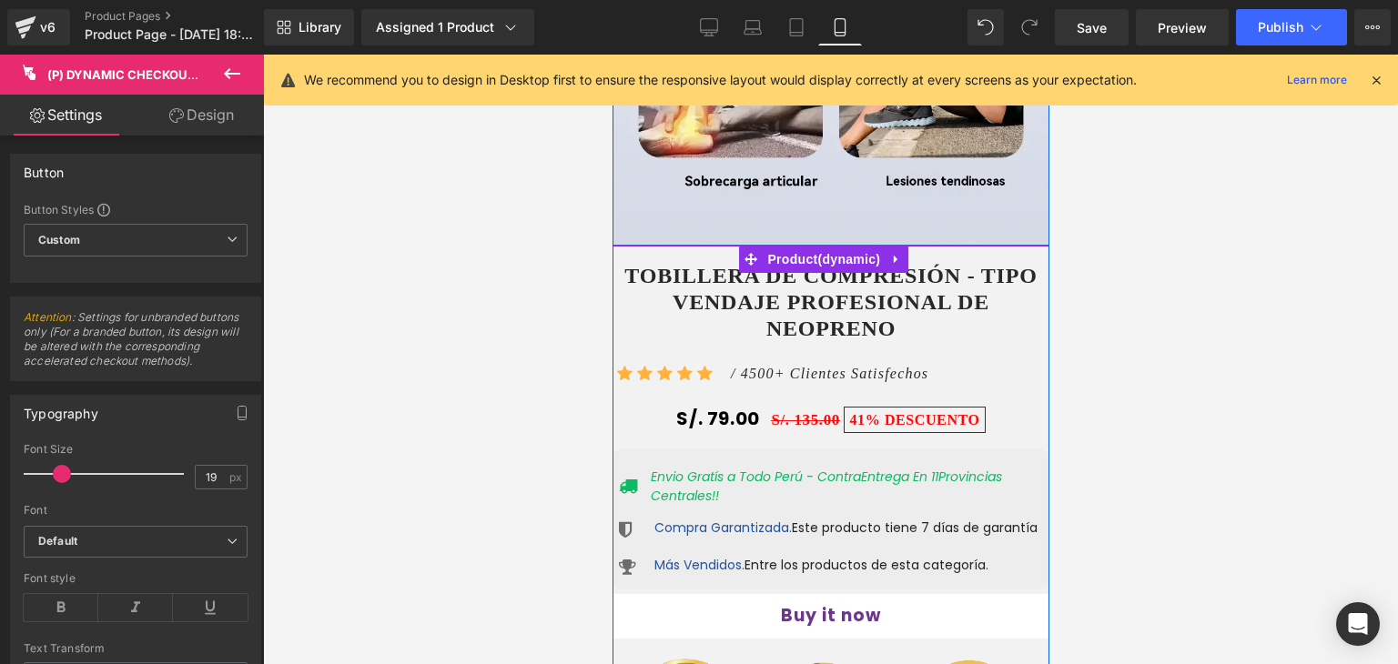
scroll to position [2015, 0]
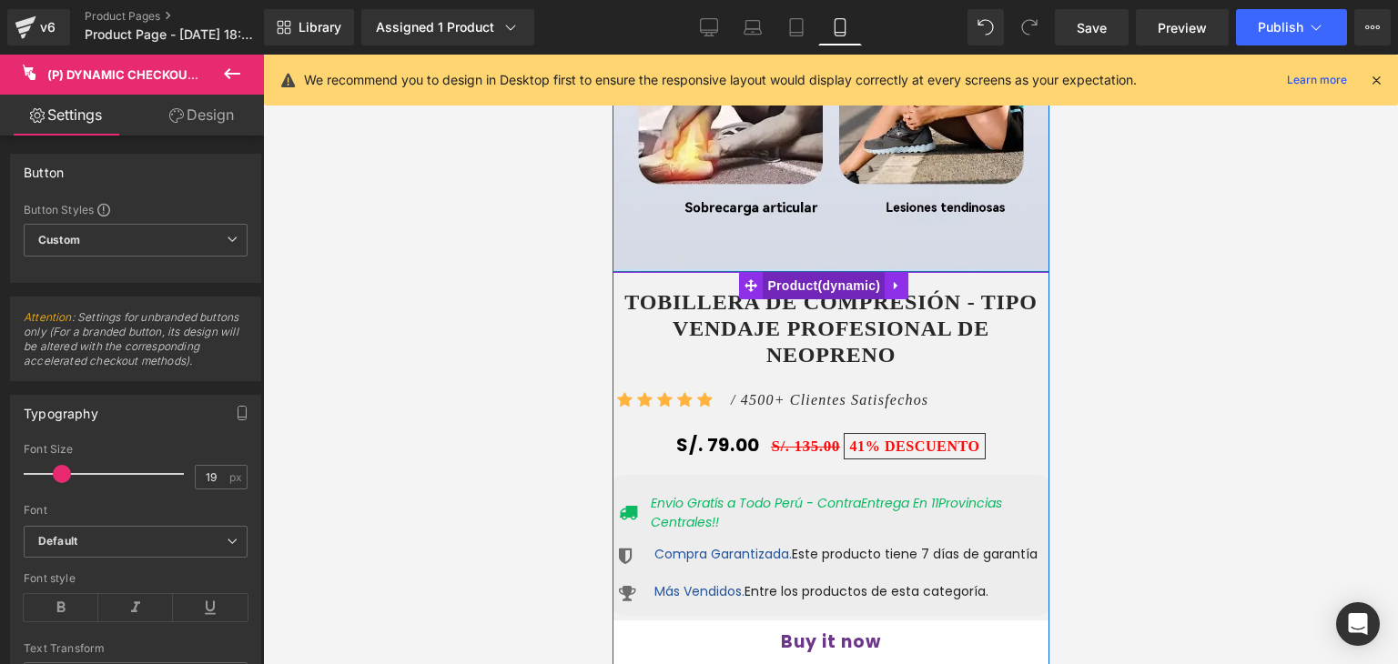
click at [832, 272] on span "Product" at bounding box center [823, 285] width 122 height 27
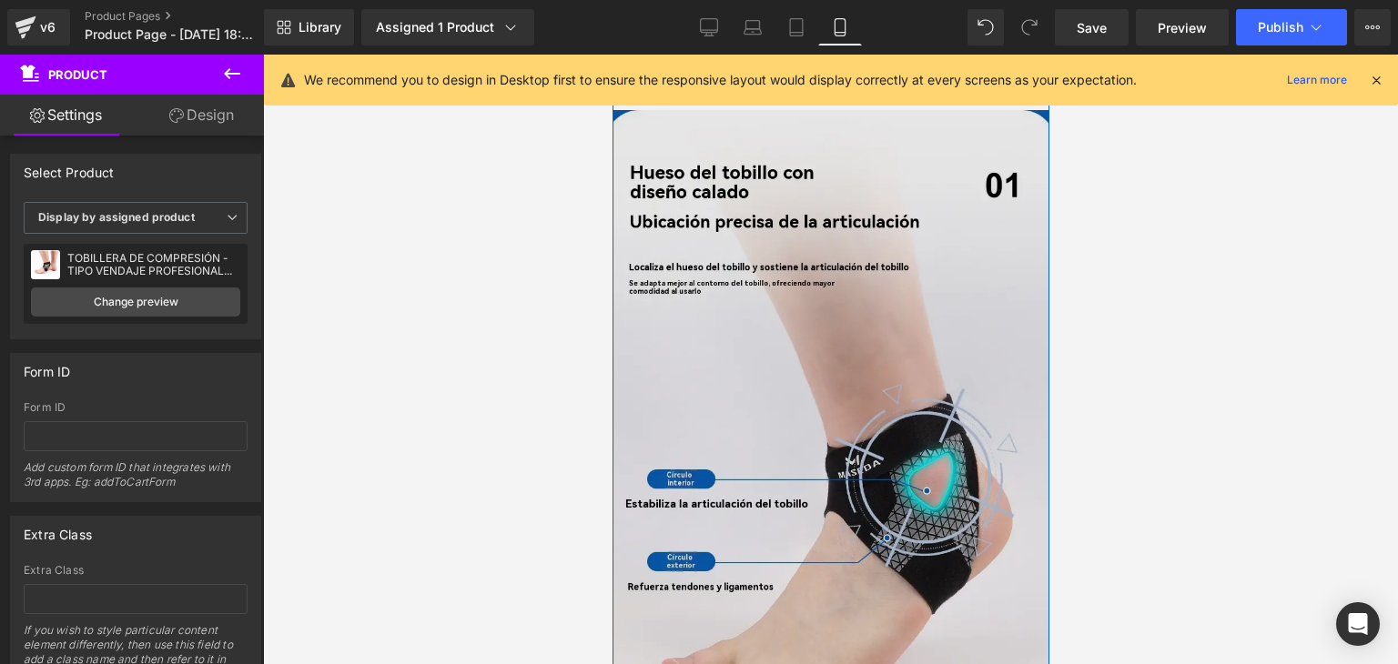
scroll to position [2925, 0]
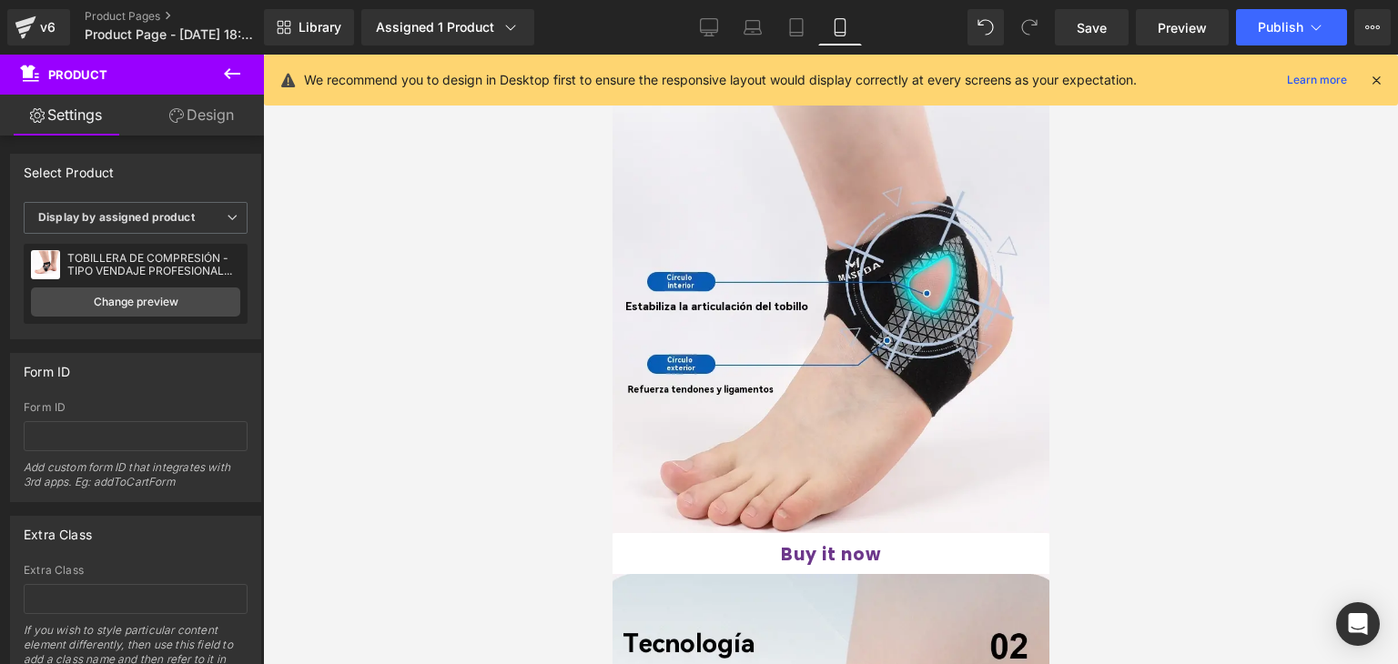
click at [820, 533] on div "Buy it now (P) Dynamic Checkout Button Product" at bounding box center [830, 556] width 437 height 46
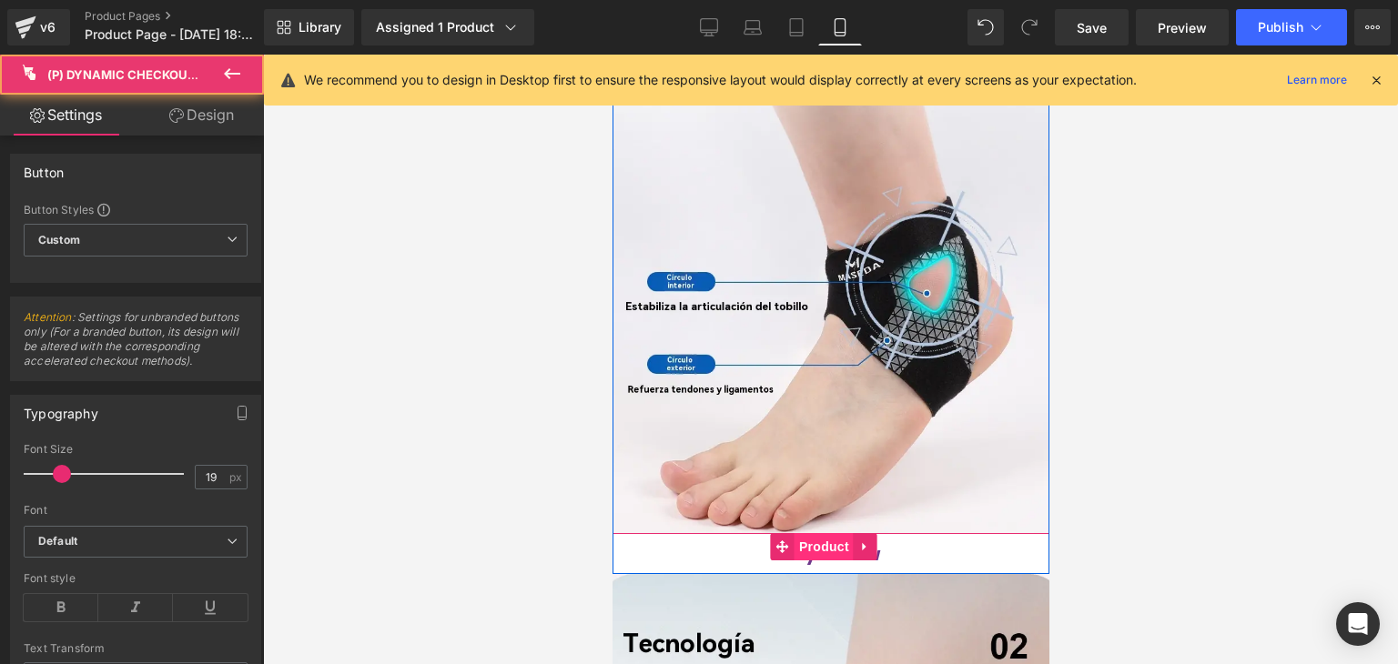
click at [819, 533] on span "Product" at bounding box center [823, 546] width 59 height 27
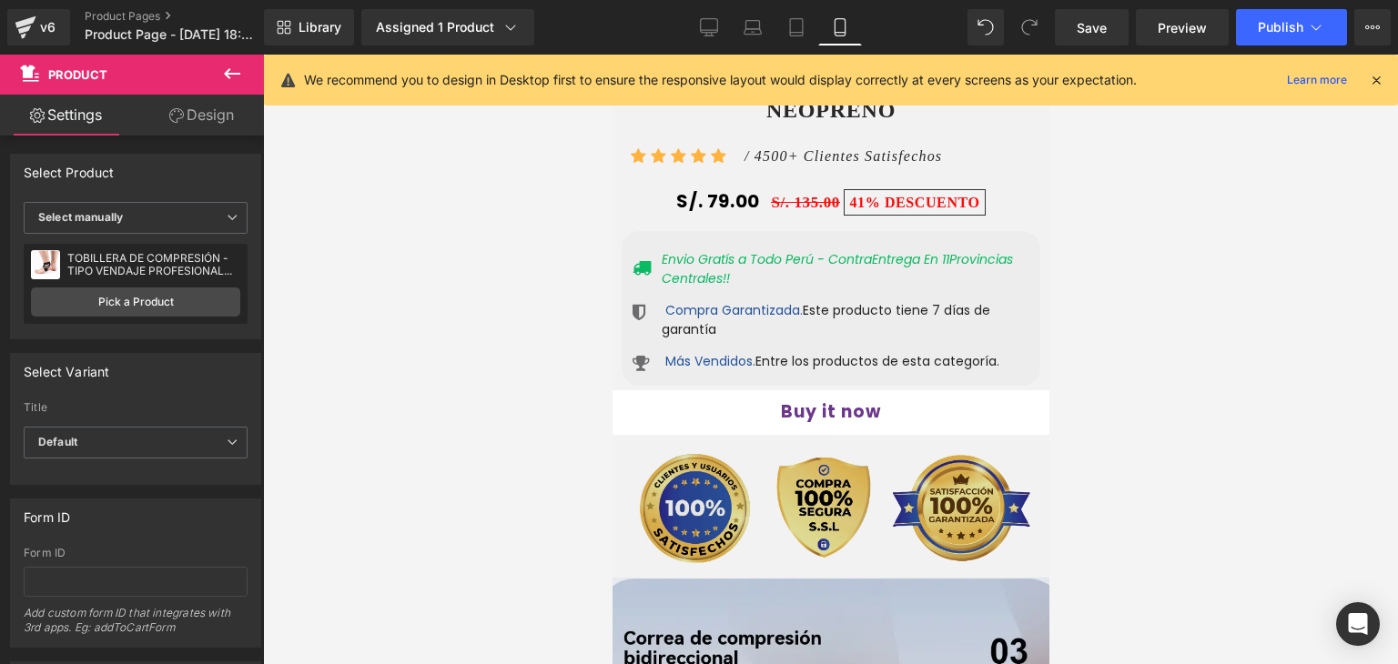
scroll to position [4199, 0]
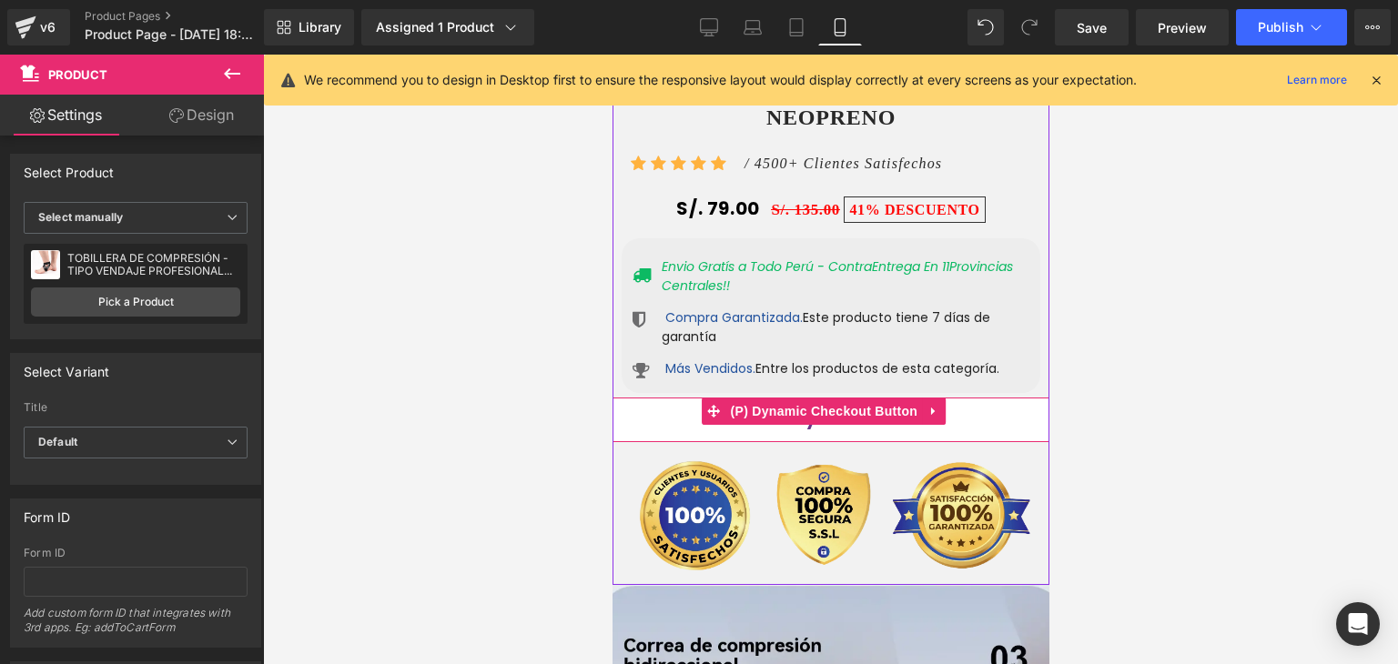
click at [838, 398] on button "Buy it now" at bounding box center [830, 420] width 446 height 45
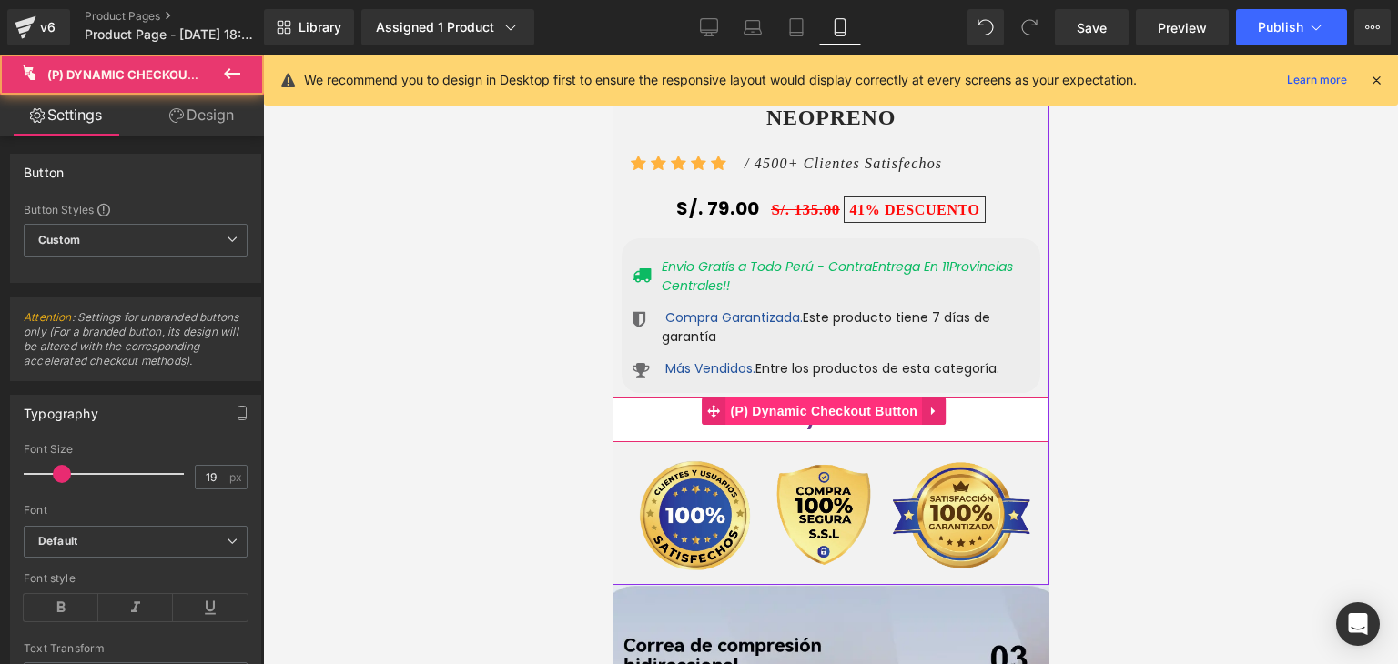
click at [835, 398] on span "(P) Dynamic Checkout Button" at bounding box center [823, 411] width 197 height 27
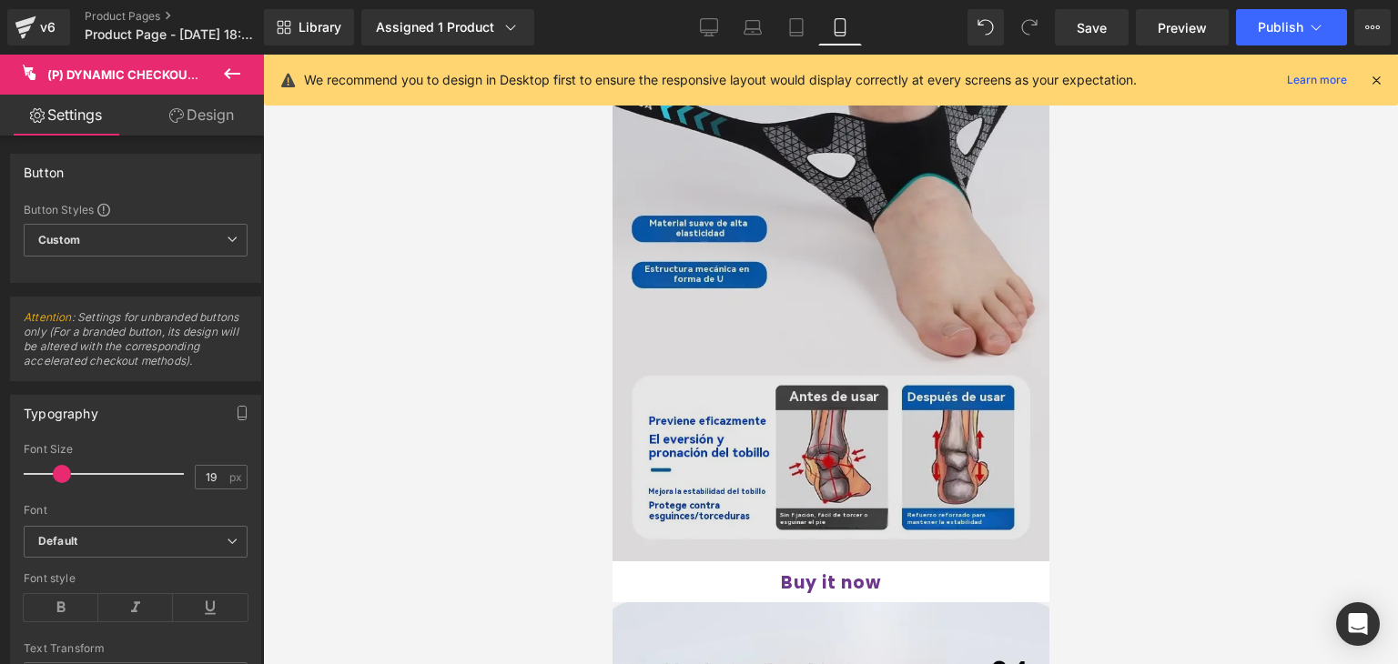
scroll to position [4988, 0]
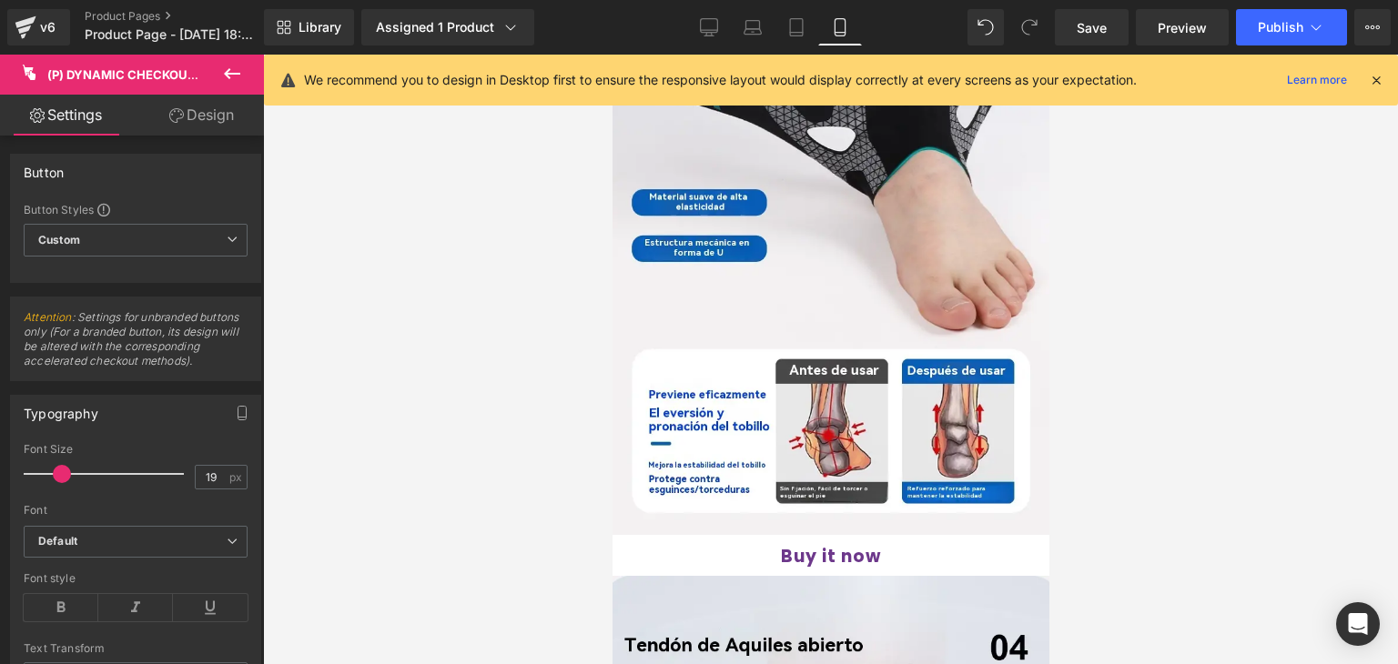
click at [830, 535] on div "Buy it now (P) Dynamic Checkout Button Product" at bounding box center [830, 558] width 464 height 46
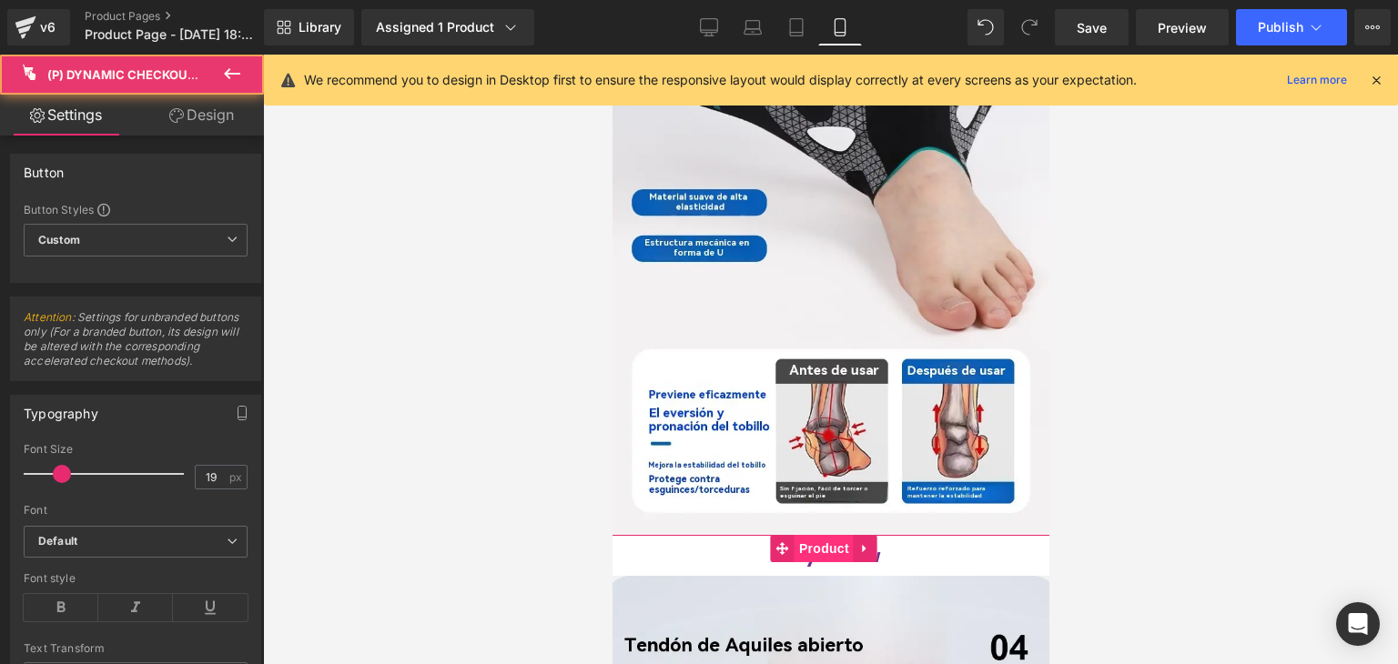
click at [832, 535] on span "Product" at bounding box center [823, 548] width 59 height 27
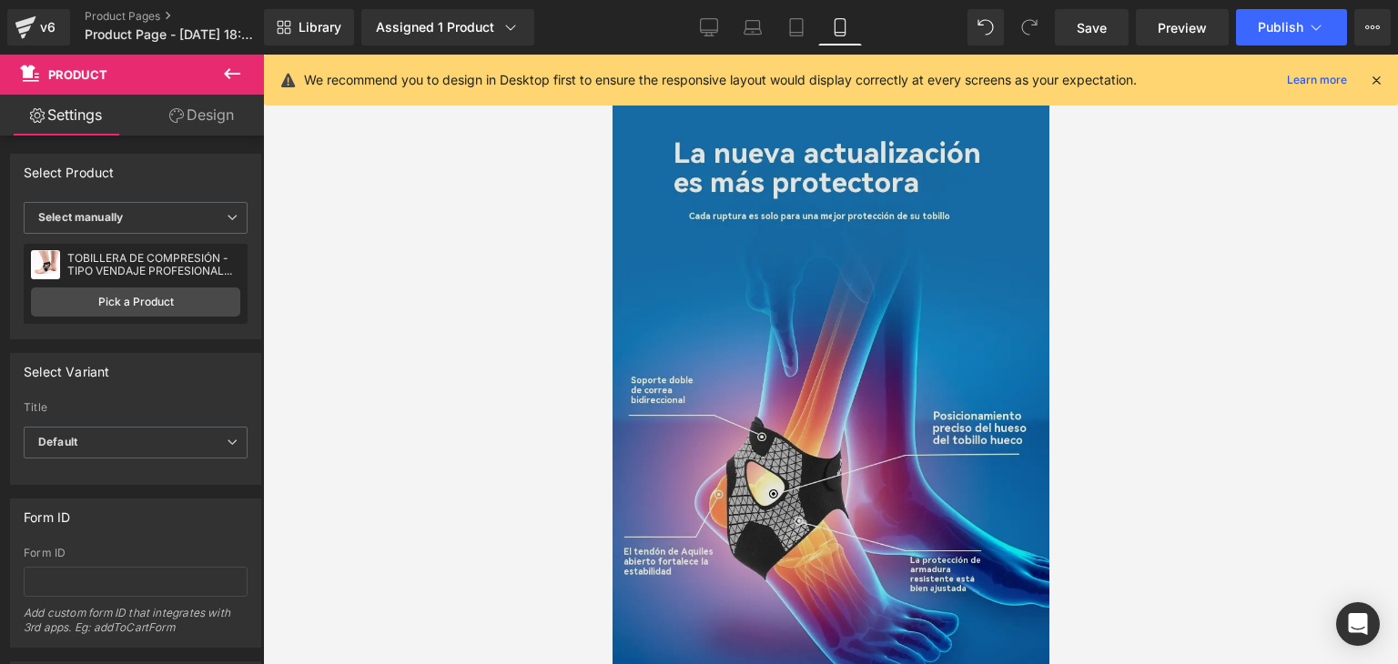
scroll to position [0, 0]
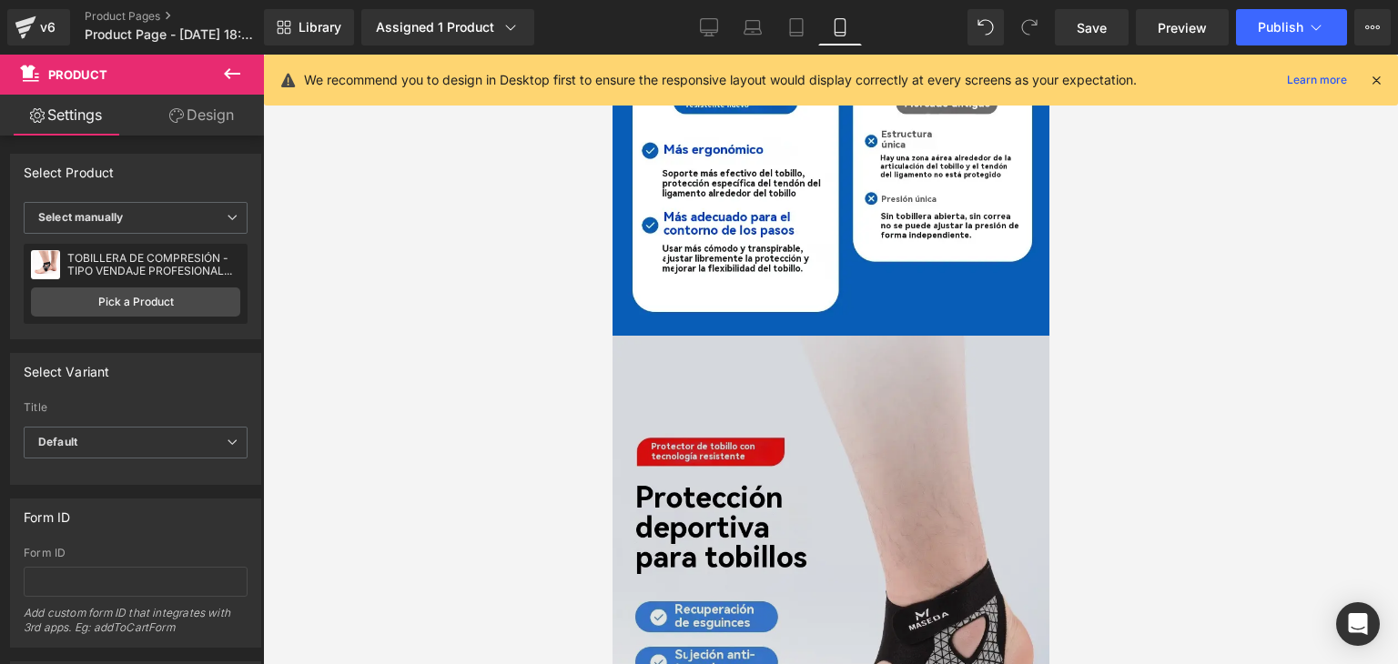
click at [806, 336] on img at bounding box center [830, 610] width 437 height 548
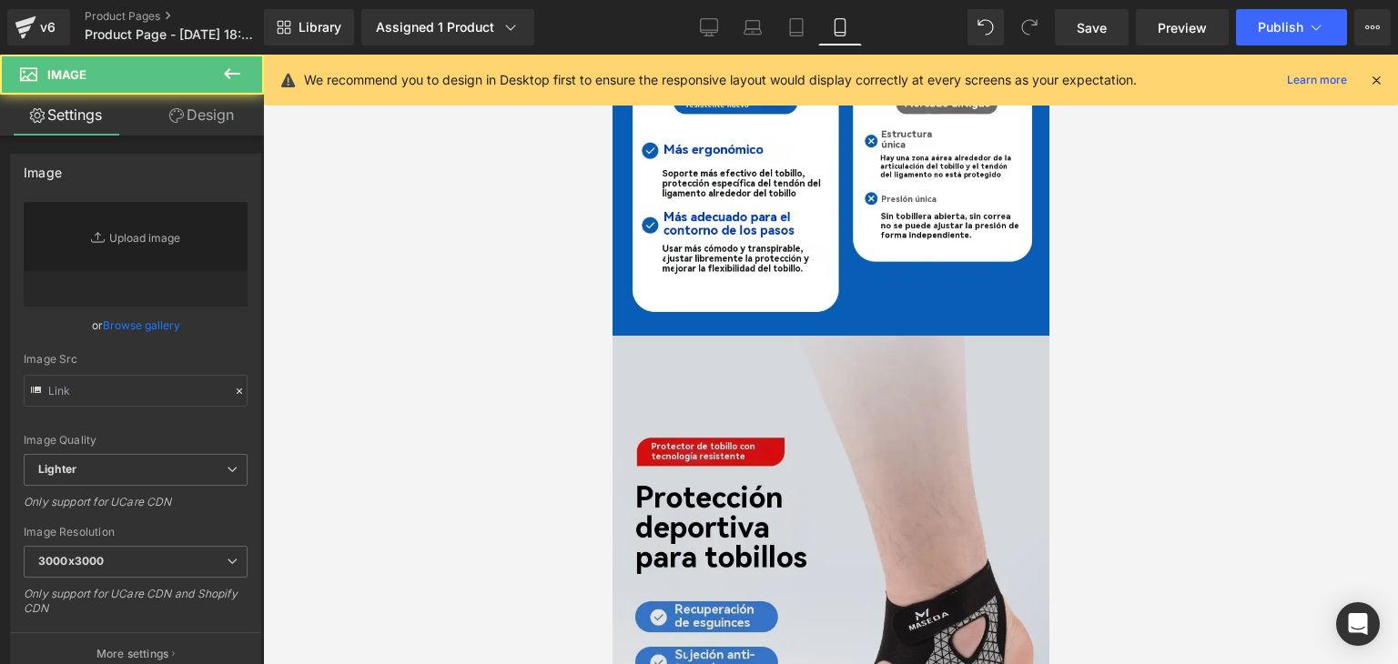
type input "[URL][DOMAIN_NAME]"
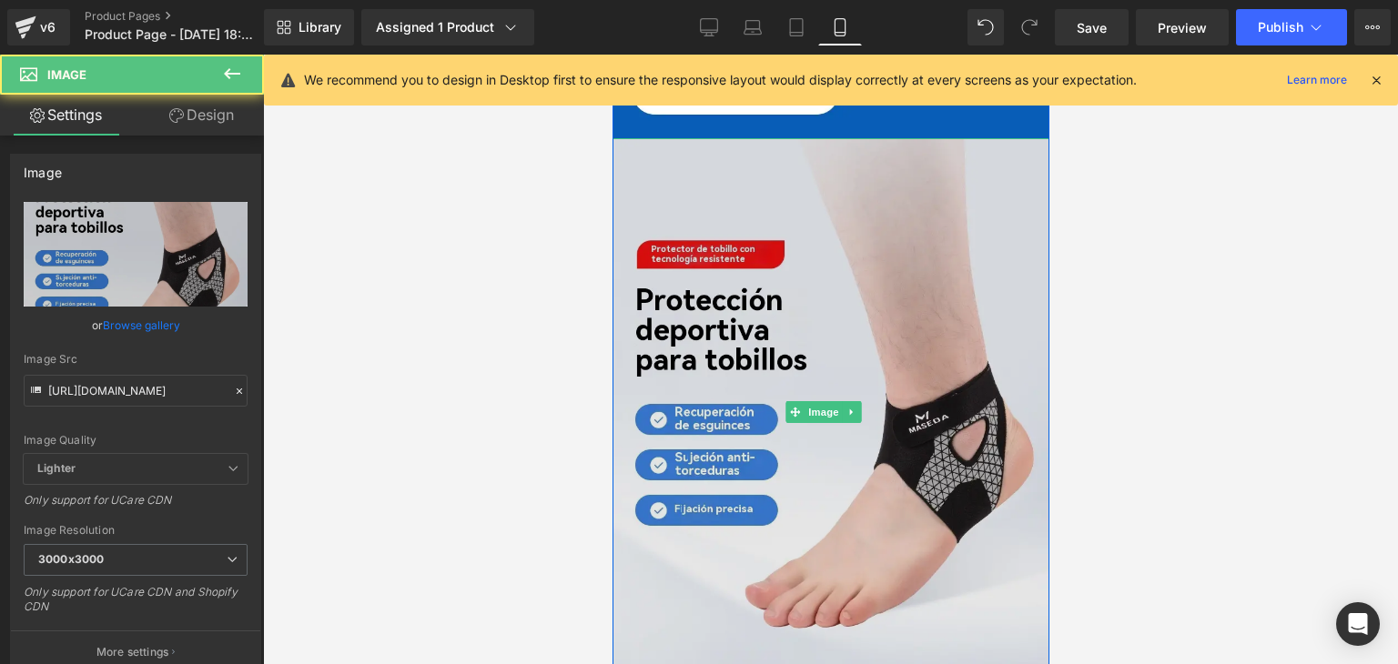
scroll to position [1054, 0]
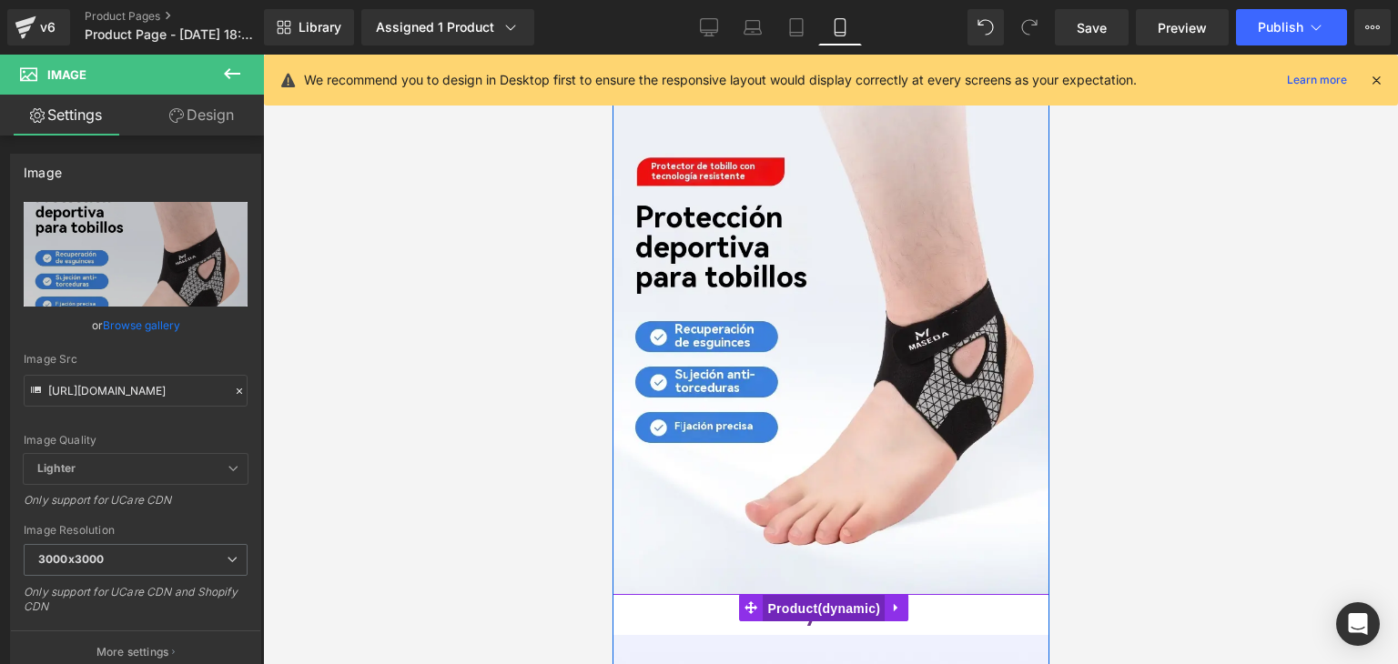
click at [827, 595] on span "Product" at bounding box center [823, 608] width 122 height 27
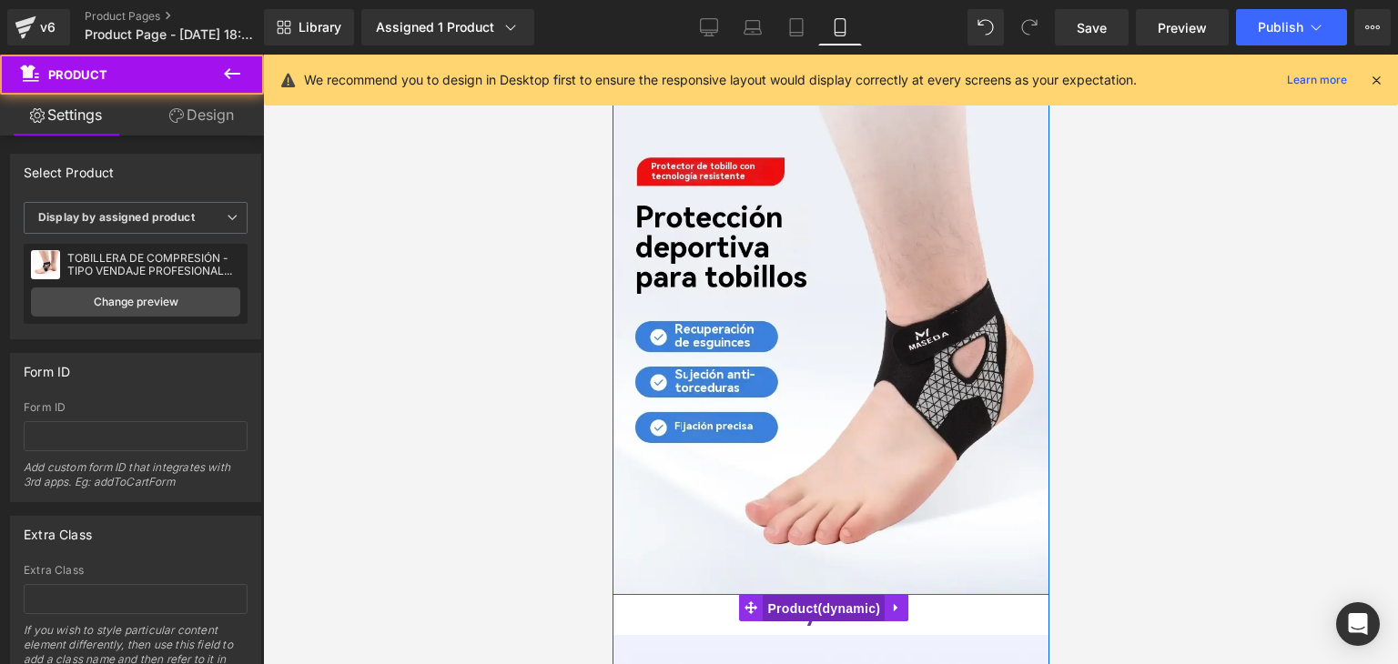
click at [823, 595] on span "Product" at bounding box center [823, 608] width 122 height 27
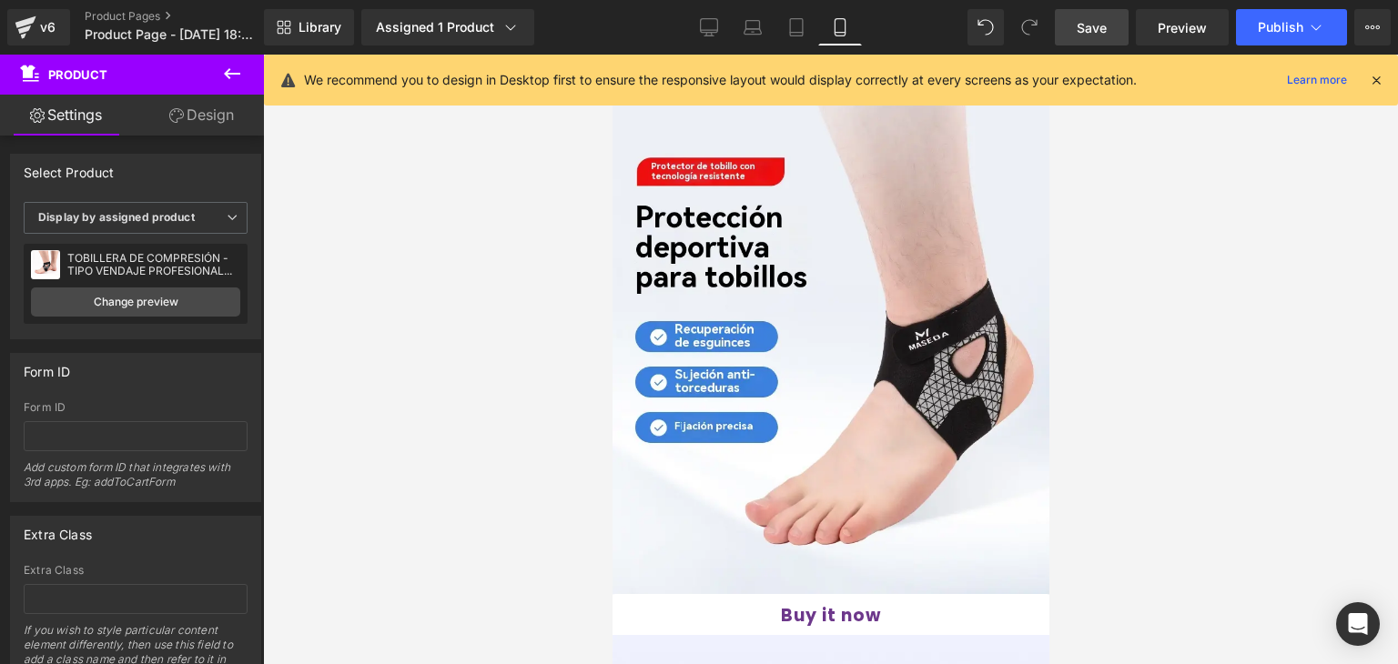
click at [1092, 33] on span "Save" at bounding box center [1092, 27] width 30 height 19
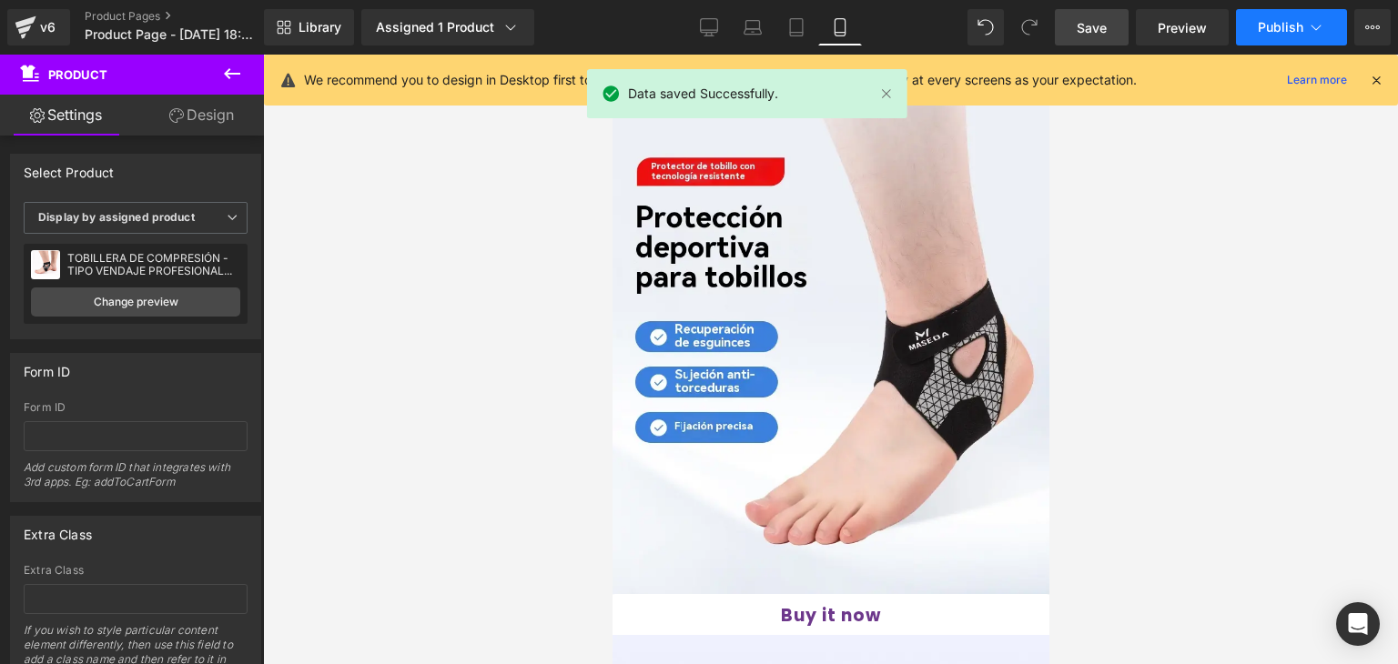
click at [1276, 30] on span "Publish" at bounding box center [1281, 27] width 46 height 15
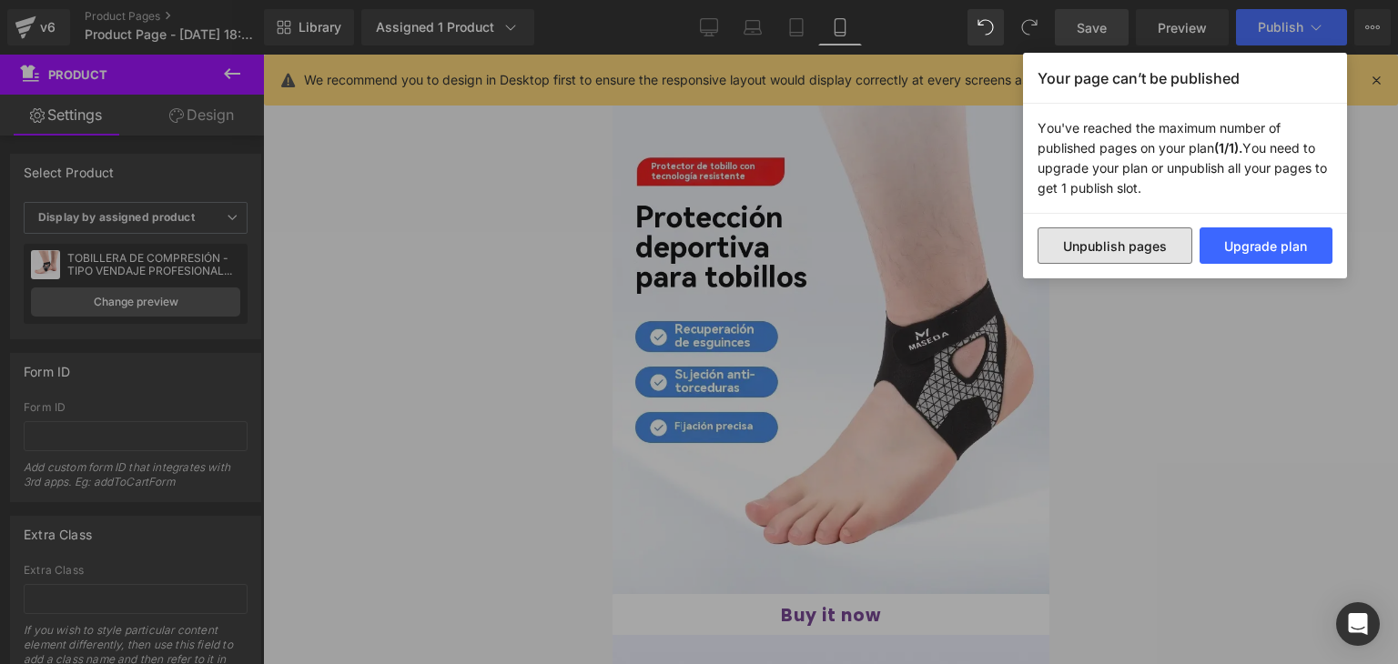
click at [1139, 252] on button "Unpublish pages" at bounding box center [1114, 246] width 155 height 36
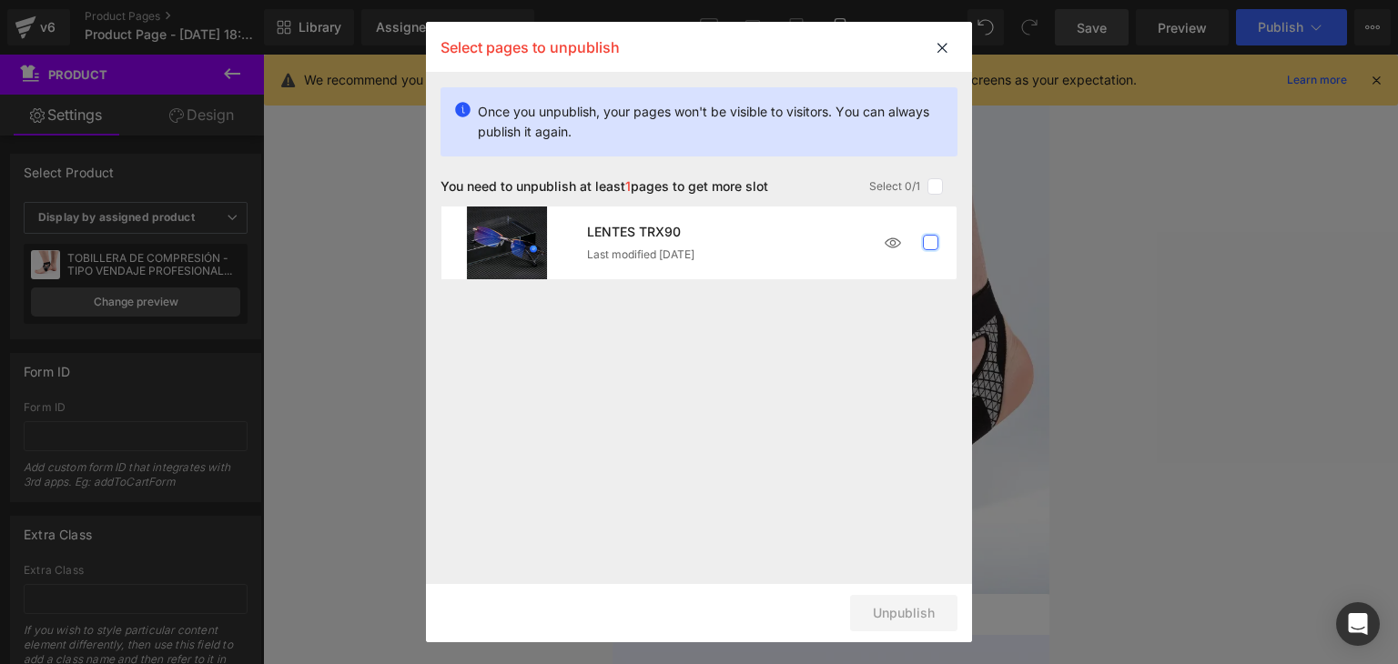
click at [925, 246] on label at bounding box center [931, 243] width 16 height 16
click at [930, 243] on input "checkbox" at bounding box center [930, 243] width 0 height 0
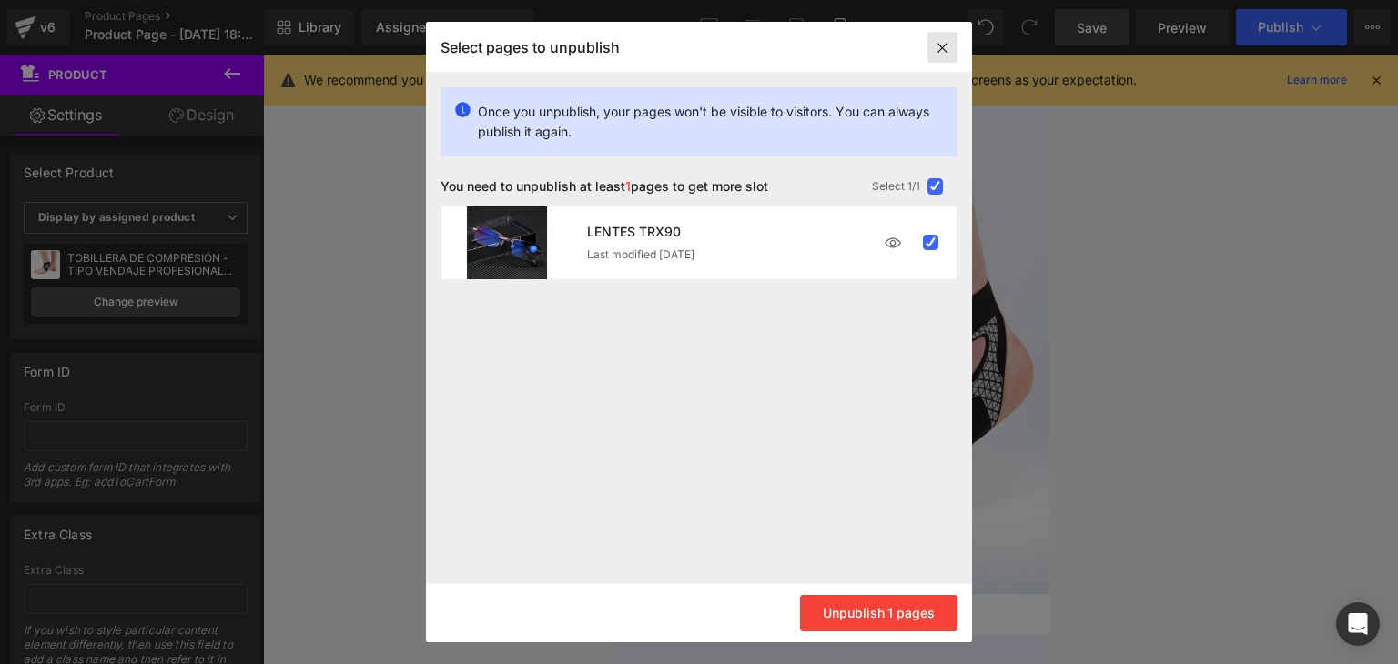
click at [943, 55] on icon at bounding box center [942, 47] width 30 height 31
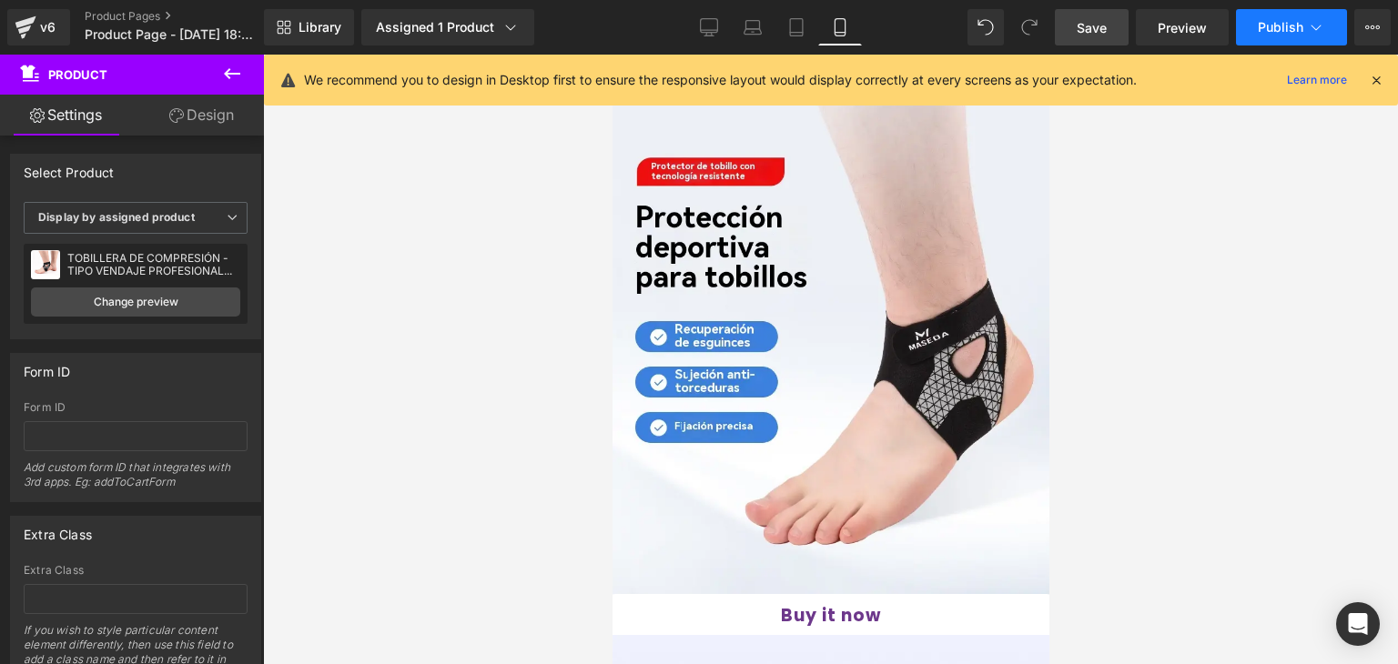
click at [1304, 34] on button "Publish" at bounding box center [1291, 27] width 111 height 36
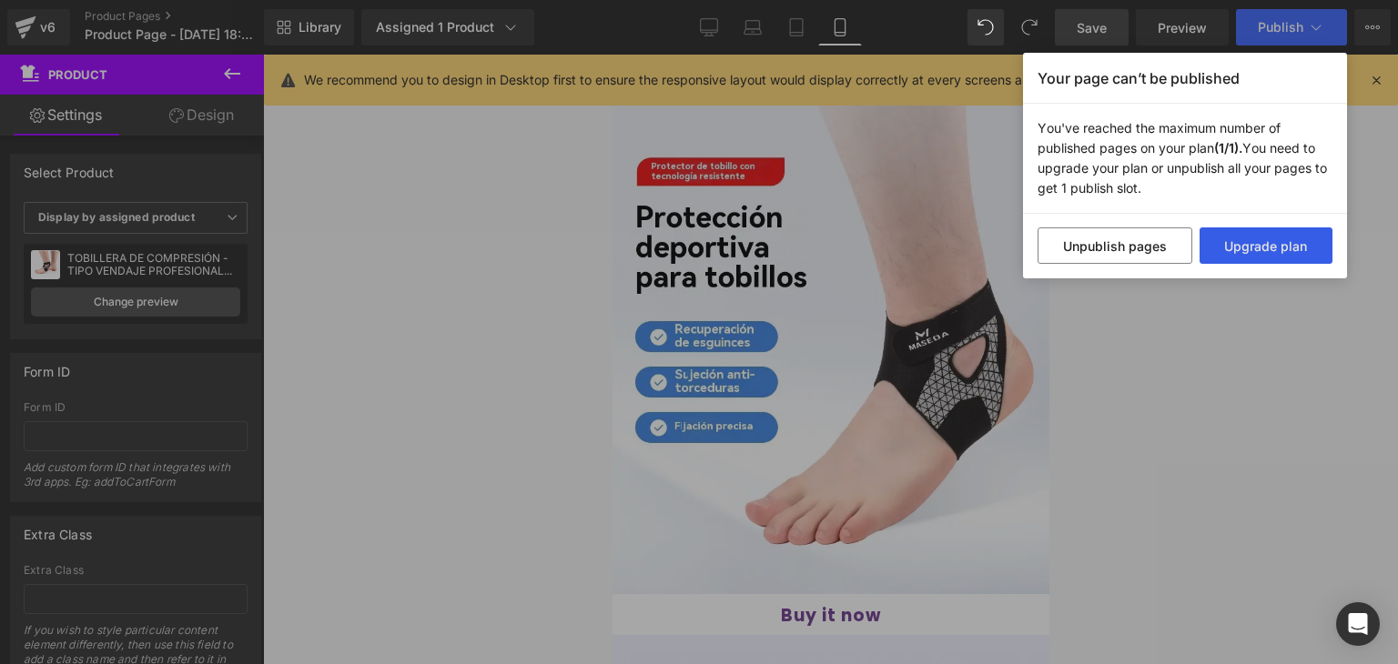
click at [1270, 252] on button "Upgrade plan" at bounding box center [1266, 246] width 134 height 36
click at [1179, 423] on div "Your page can’t be published You've reached the maximum number of published pag…" at bounding box center [699, 332] width 1398 height 664
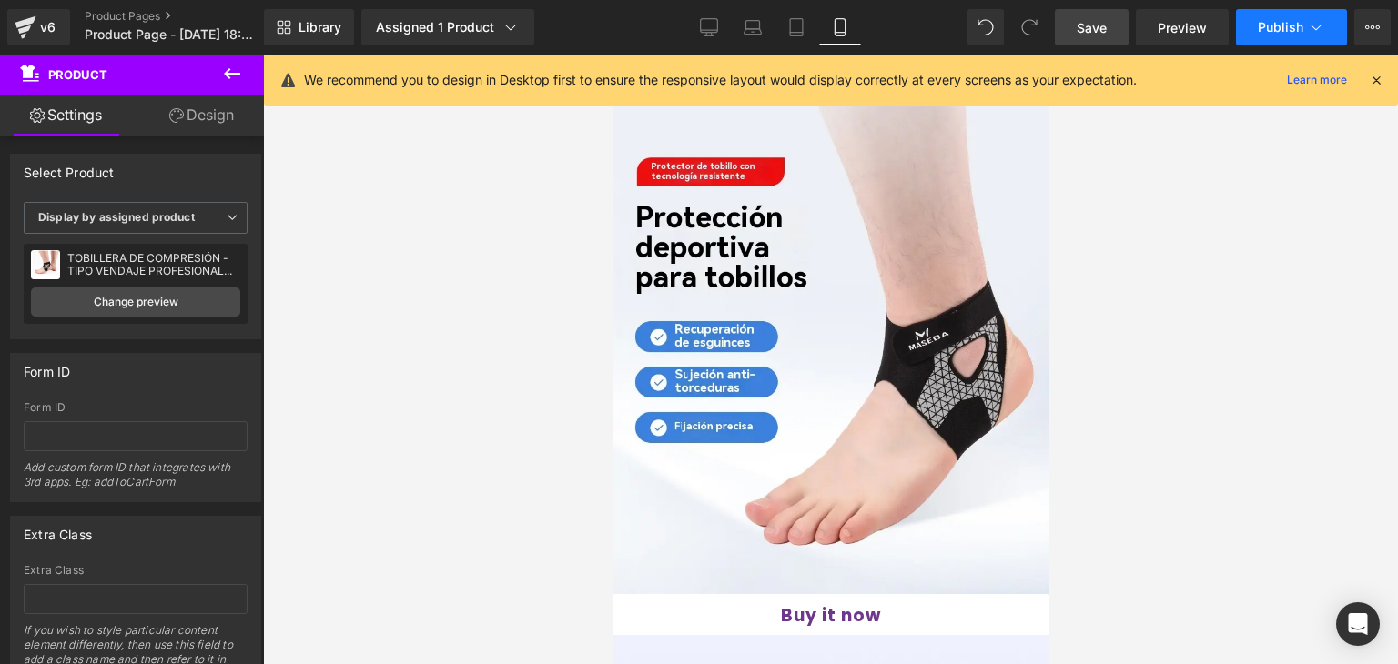
click at [1278, 20] on span "Publish" at bounding box center [1281, 27] width 46 height 15
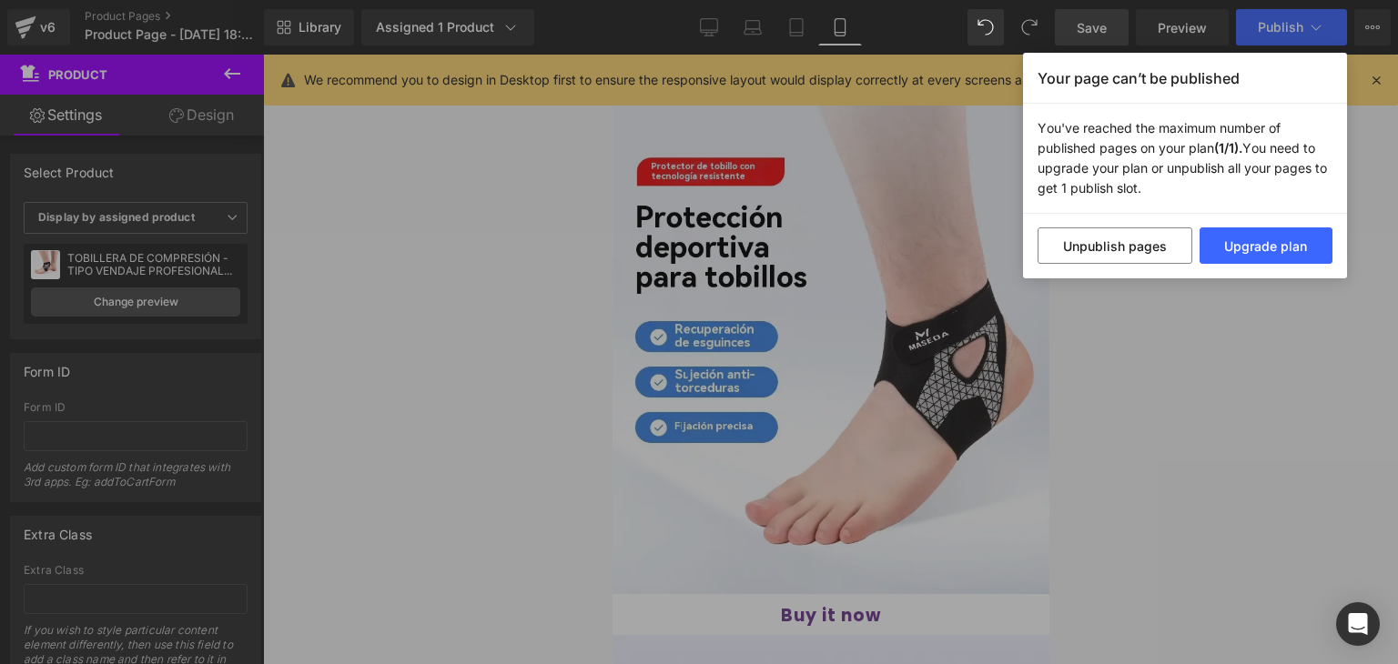
click at [1238, 500] on div "Your page can’t be published You've reached the maximum number of published pag…" at bounding box center [699, 332] width 1398 height 664
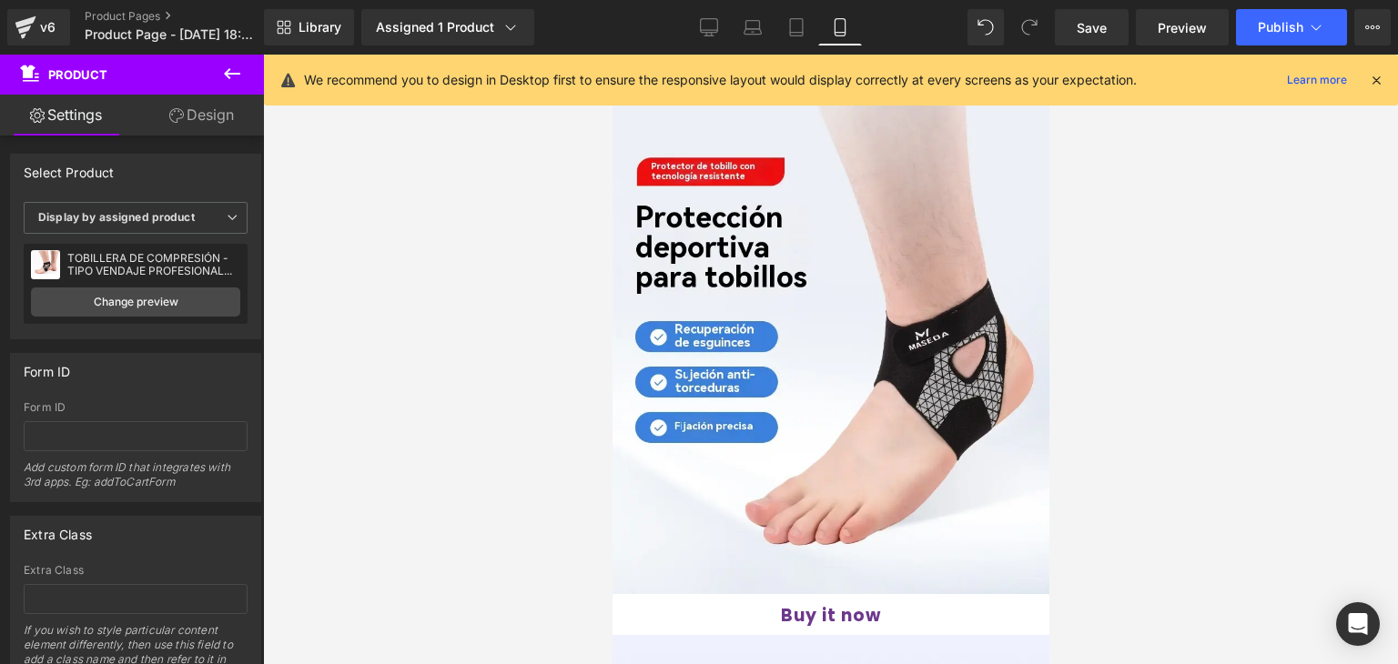
drag, startPoint x: 1081, startPoint y: 30, endPoint x: 845, endPoint y: 105, distance: 247.2
click at [1081, 30] on span "Save" at bounding box center [1092, 27] width 30 height 19
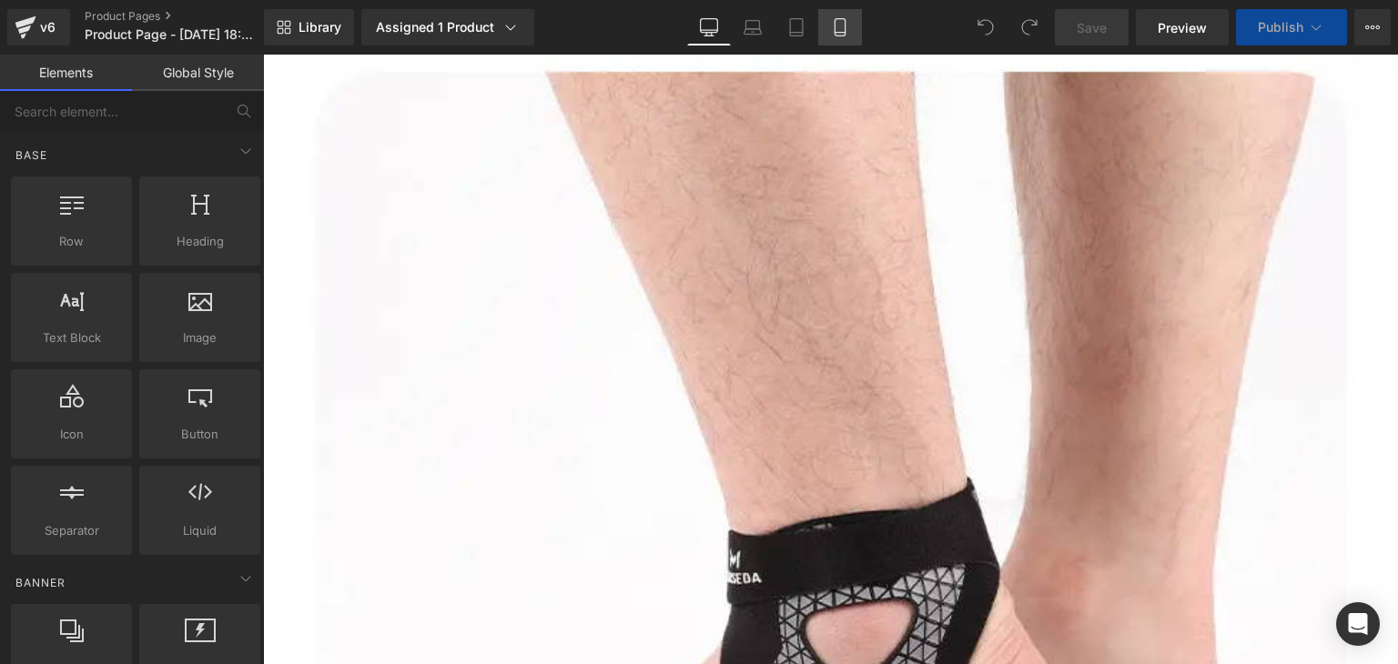
click at [839, 27] on icon at bounding box center [840, 27] width 18 height 18
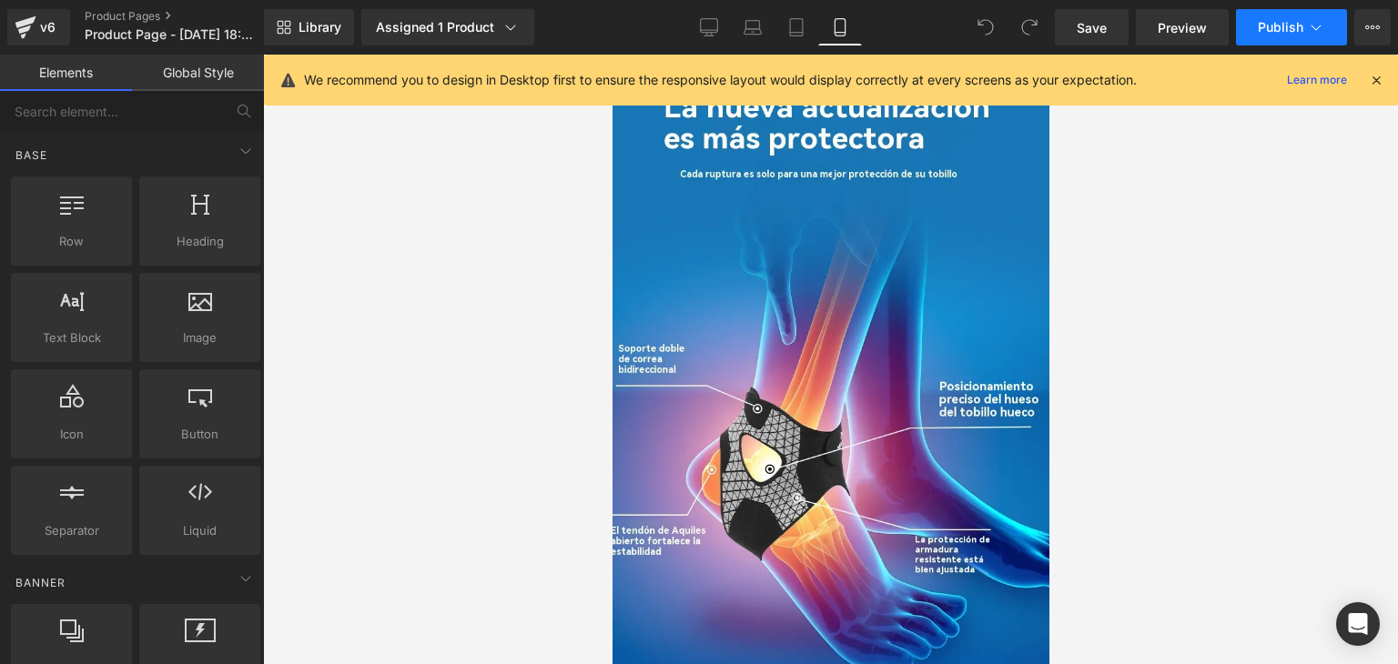
click at [1293, 26] on span "Publish" at bounding box center [1281, 27] width 46 height 15
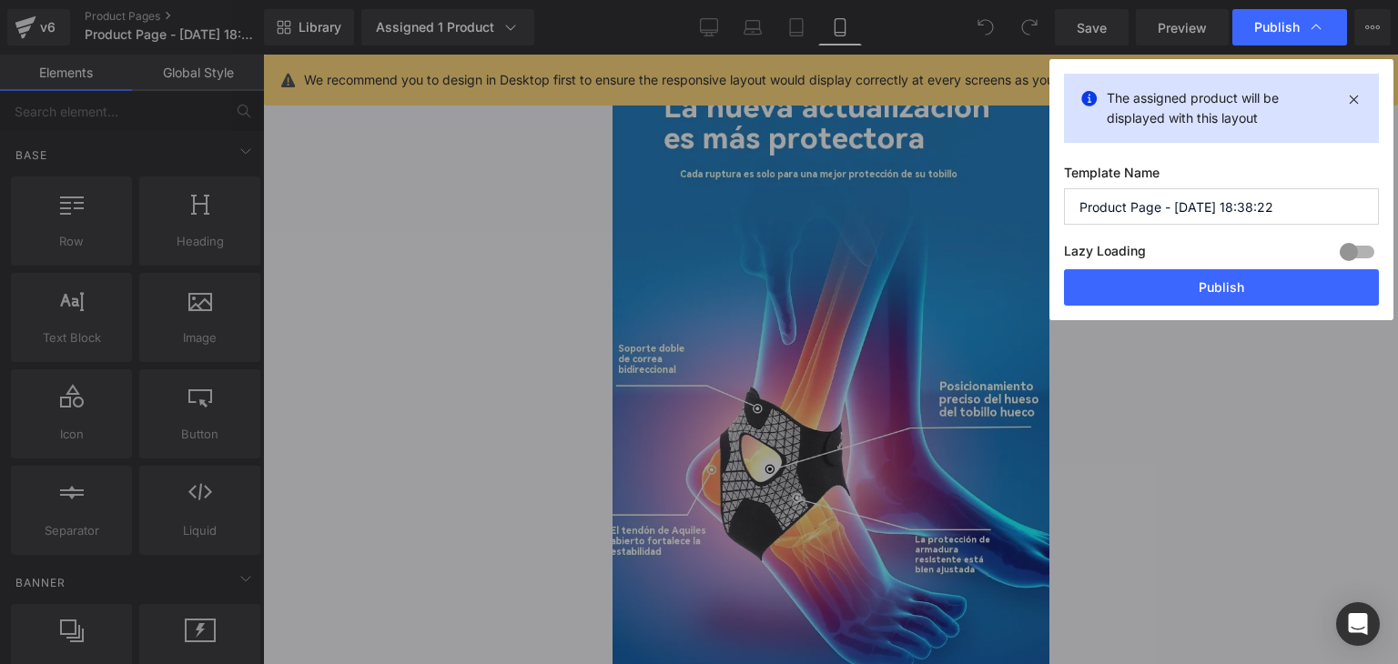
drag, startPoint x: 1286, startPoint y: 205, endPoint x: 932, endPoint y: 213, distance: 354.1
click at [932, 213] on div "Publish The assigned product will be displayed with this layout Template Name P…" at bounding box center [699, 332] width 1398 height 664
type input "t"
type input "TOBILLERA"
click at [1255, 281] on button "Publish" at bounding box center [1221, 287] width 315 height 36
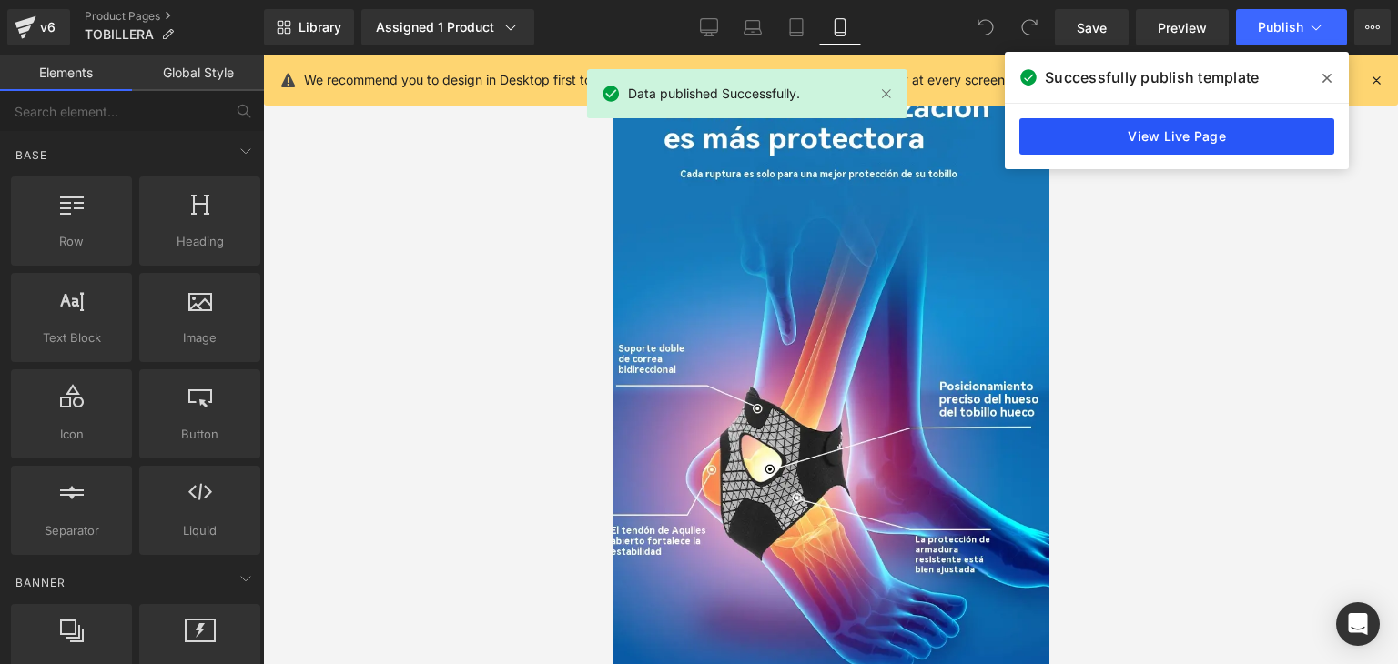
click at [1128, 132] on link "View Live Page" at bounding box center [1176, 136] width 315 height 36
